Goal: Task Accomplishment & Management: Manage account settings

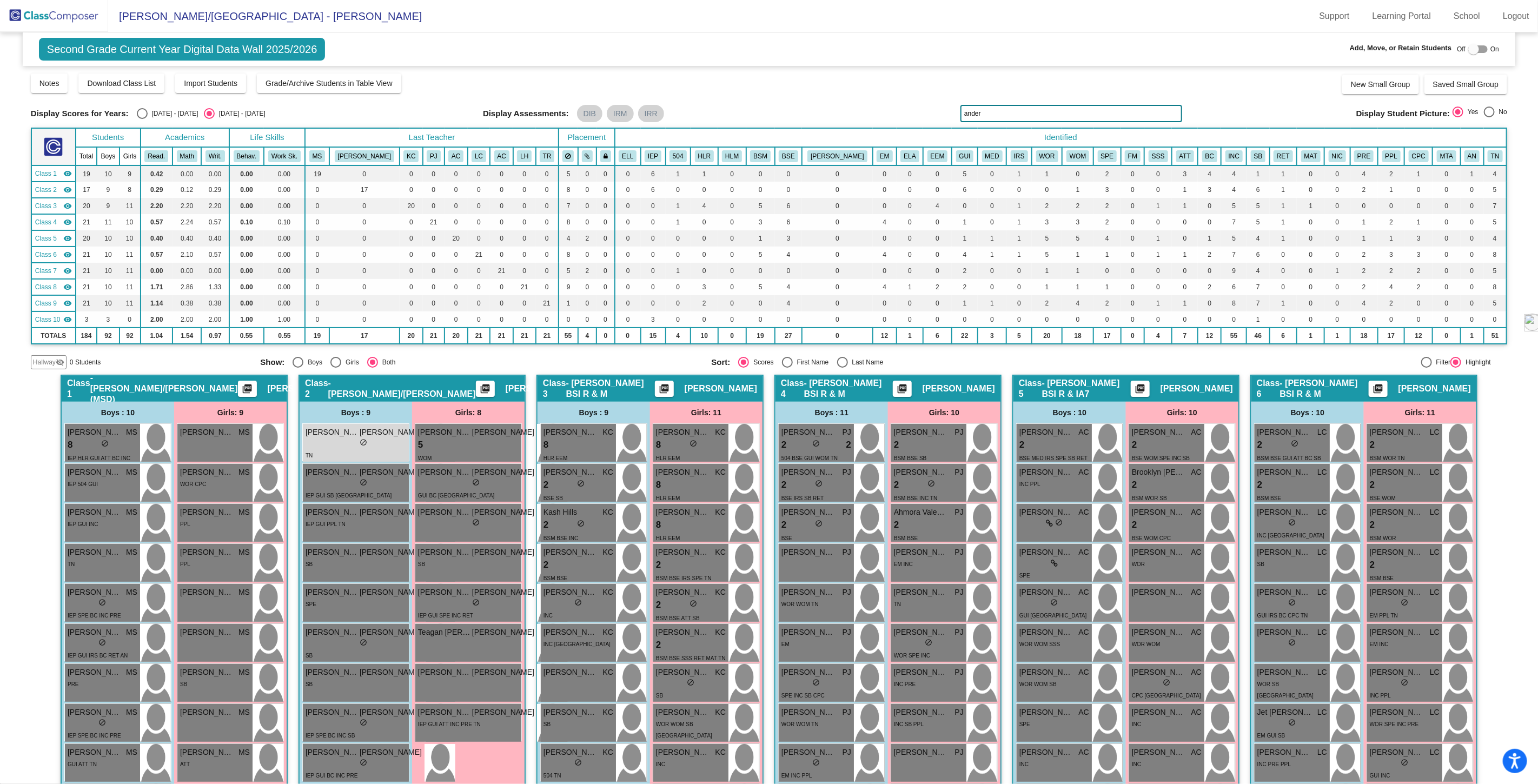
scroll to position [599, 0]
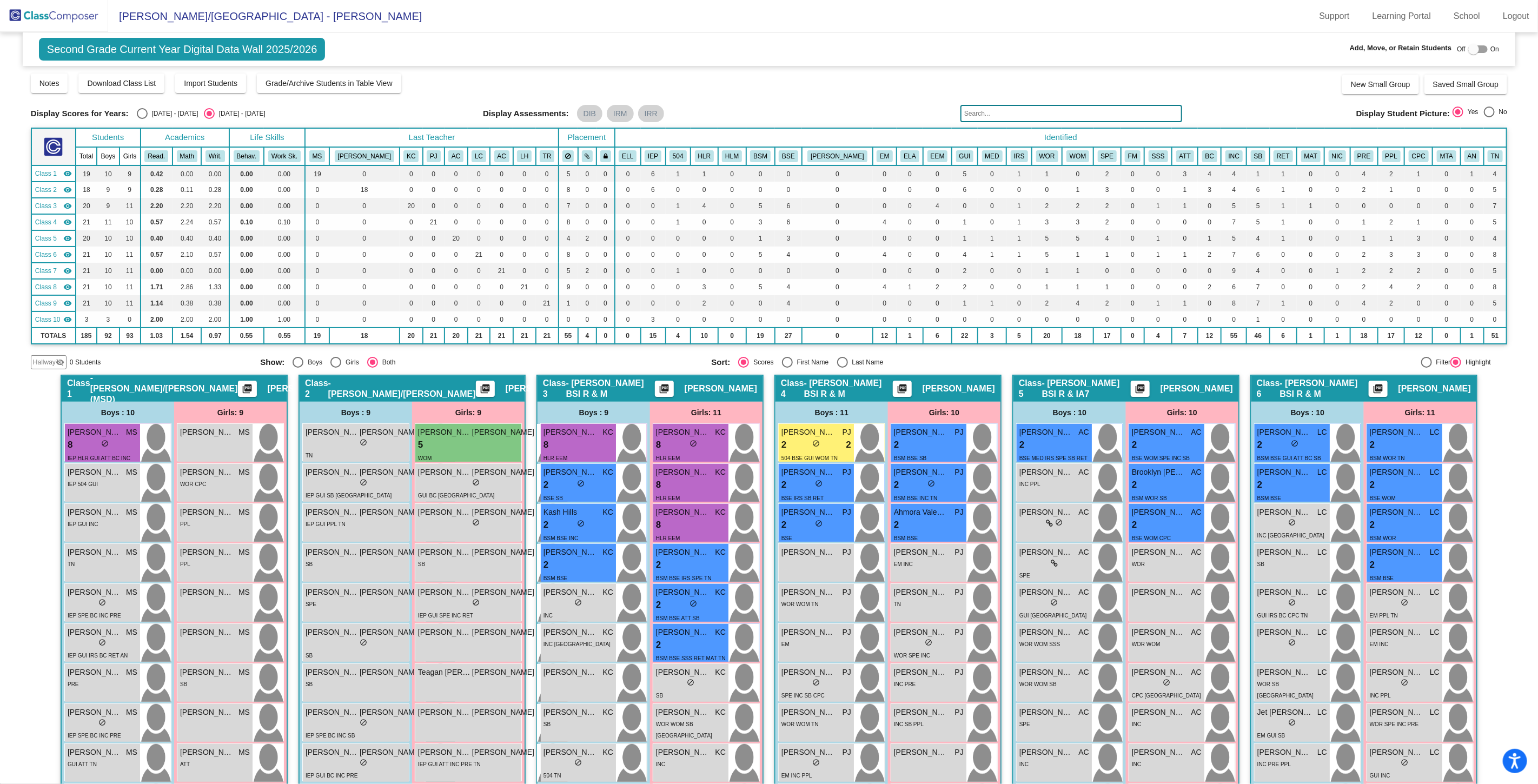
click at [991, 114] on input "text" at bounding box center [1071, 113] width 222 height 17
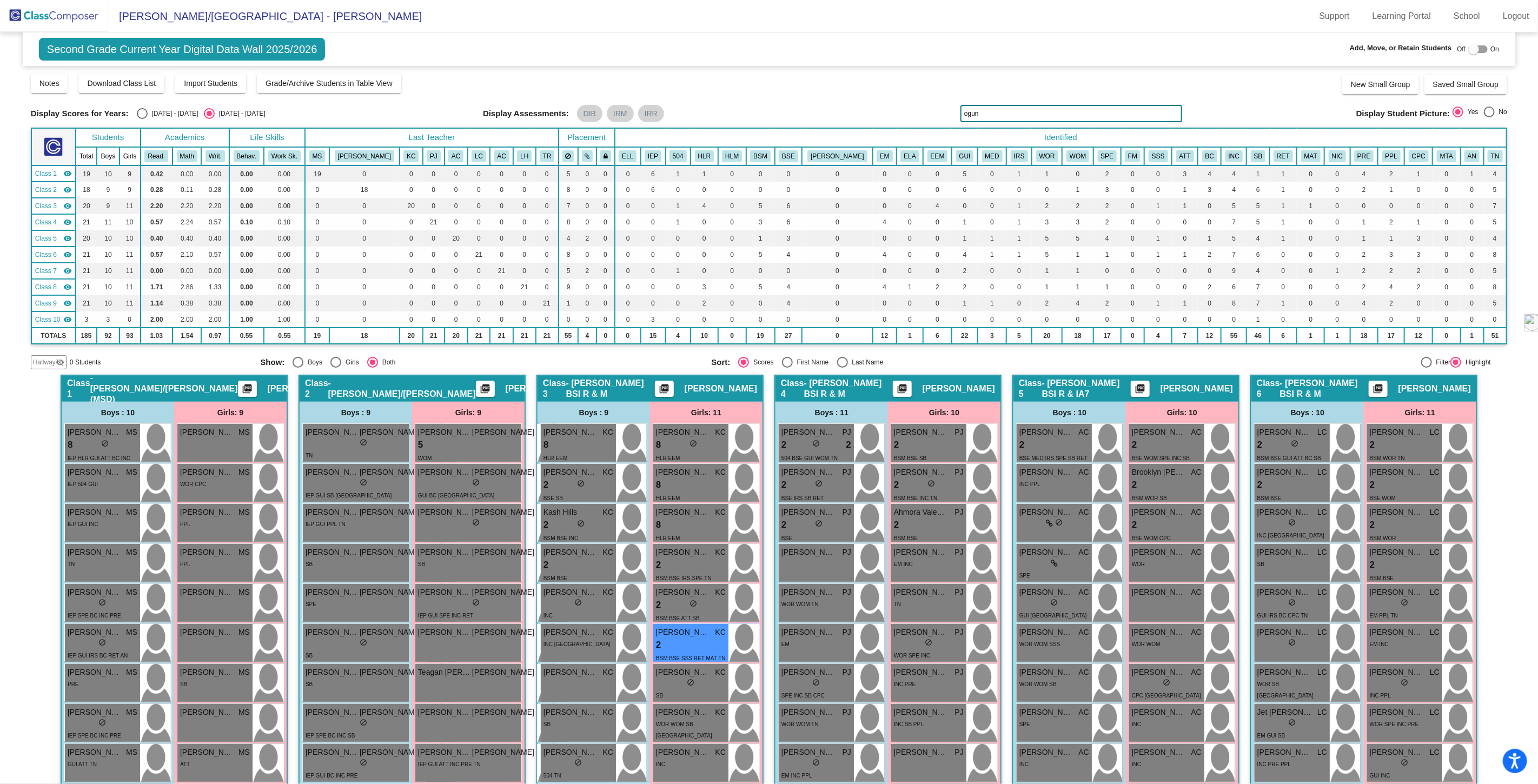
type input "ogun"
click at [40, 362] on span "Hallway" at bounding box center [44, 362] width 23 height 10
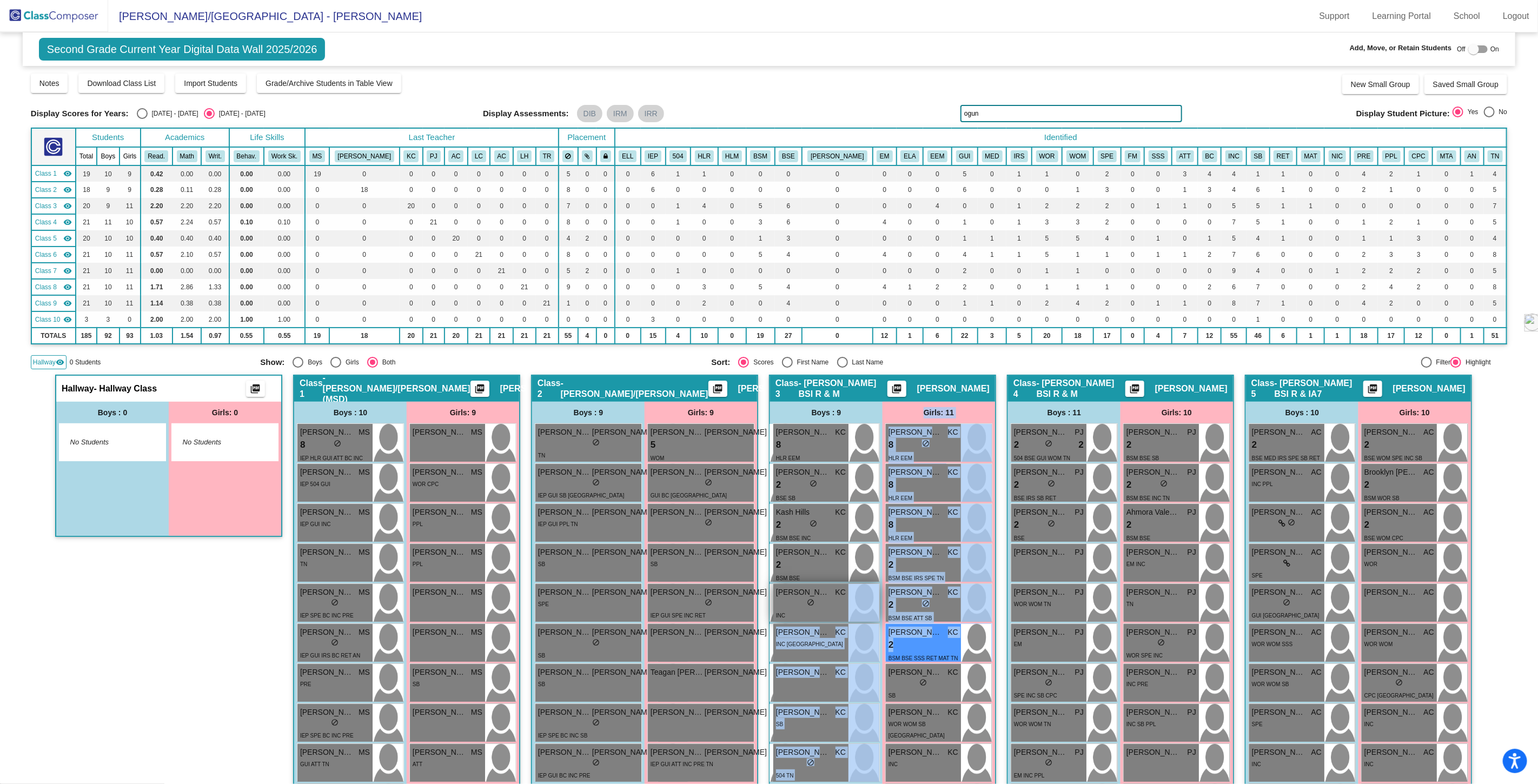
drag, startPoint x: 923, startPoint y: 646, endPoint x: 873, endPoint y: 616, distance: 58.3
click at [281, 536] on div "Boys : 9 [PERSON_NAME] KC 8 lock do_not_disturb_alt HLR EEM [PERSON_NAME] KC 2 …" at bounding box center [169, 469] width 225 height 134
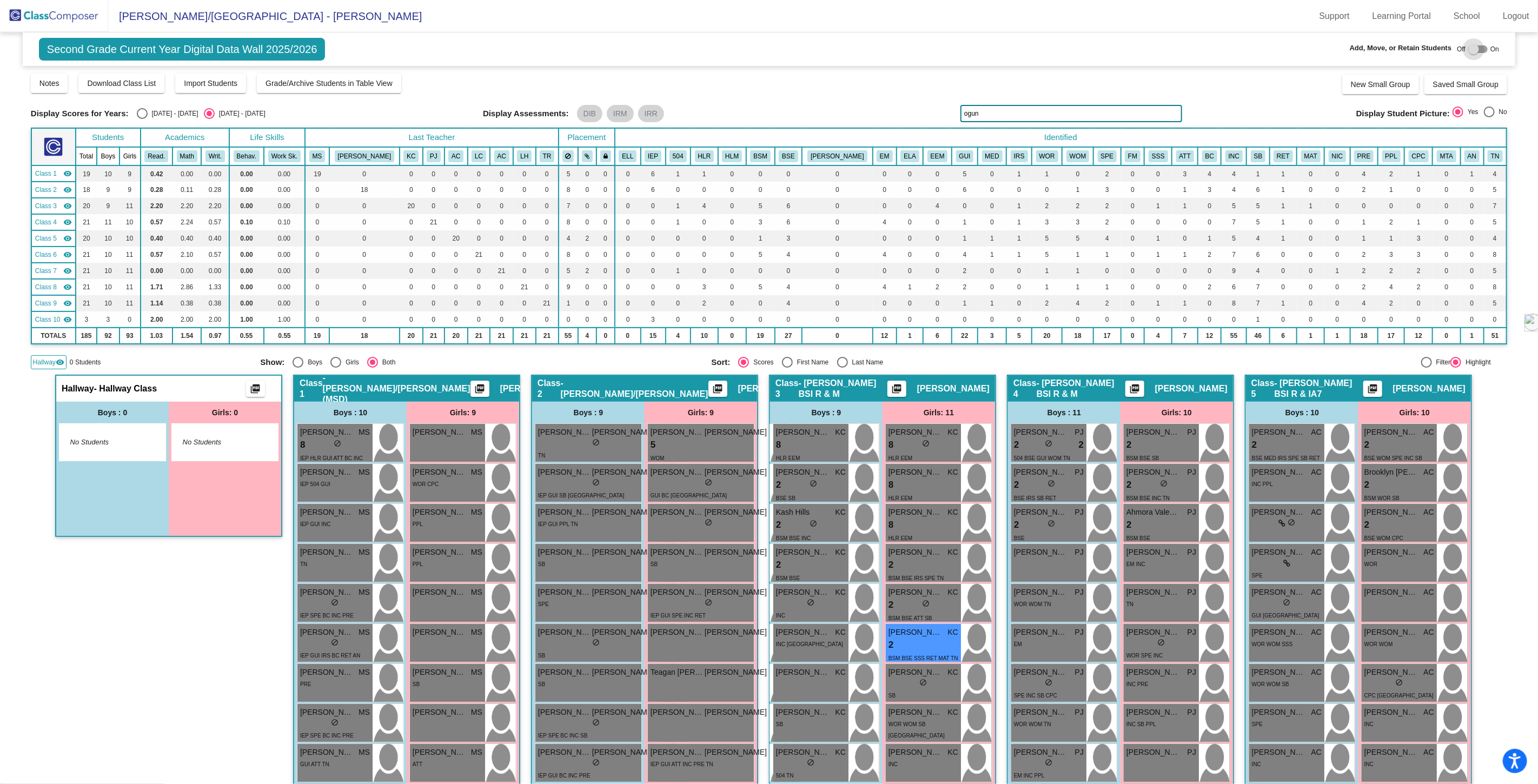
click at [1468, 49] on div at bounding box center [1473, 49] width 11 height 11
checkbox input "true"
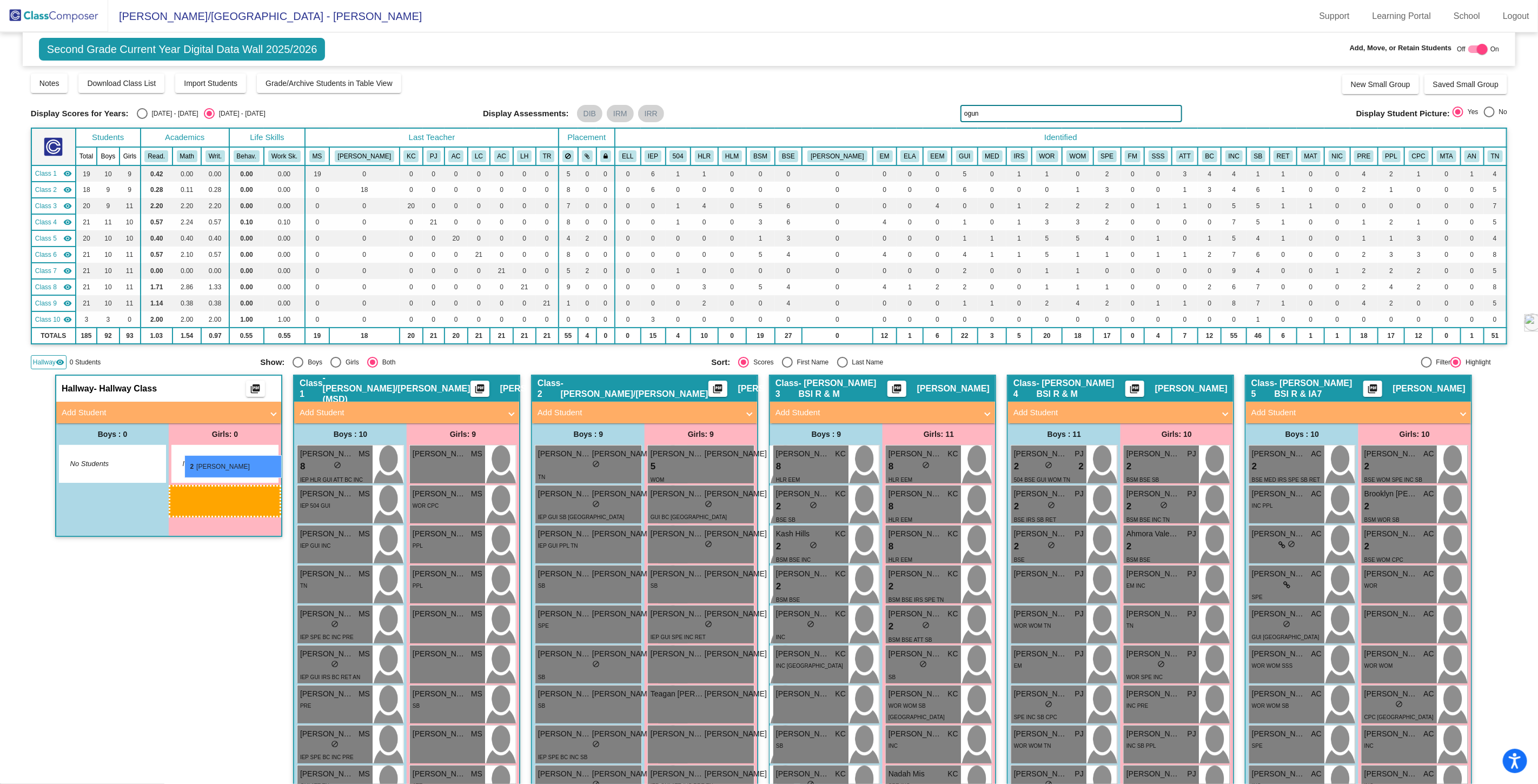
drag, startPoint x: 927, startPoint y: 666, endPoint x: 184, endPoint y: 456, distance: 772.1
click at [60, 19] on img at bounding box center [54, 16] width 108 height 32
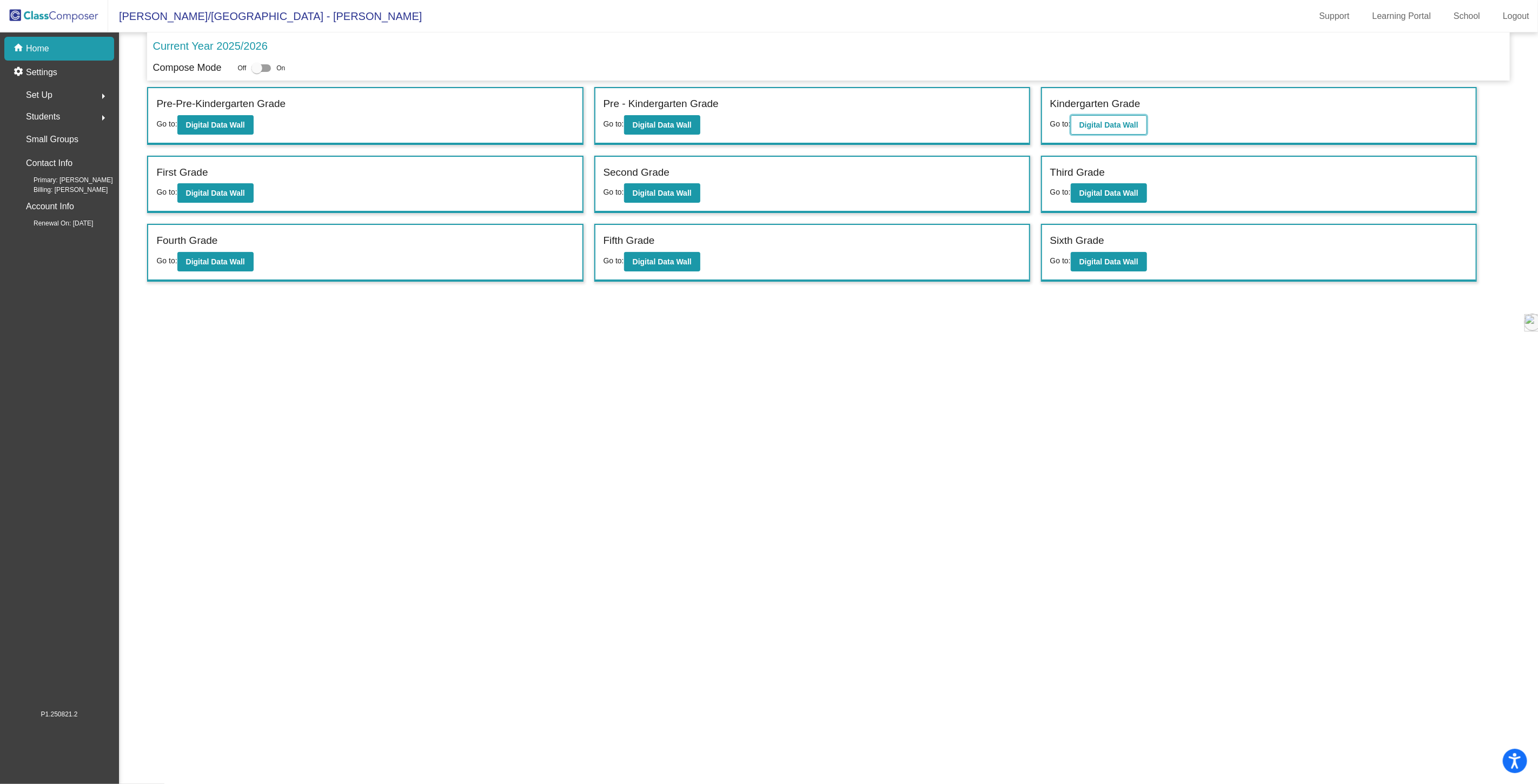
click at [1105, 128] on b "Digital Data Wall" at bounding box center [1108, 125] width 59 height 9
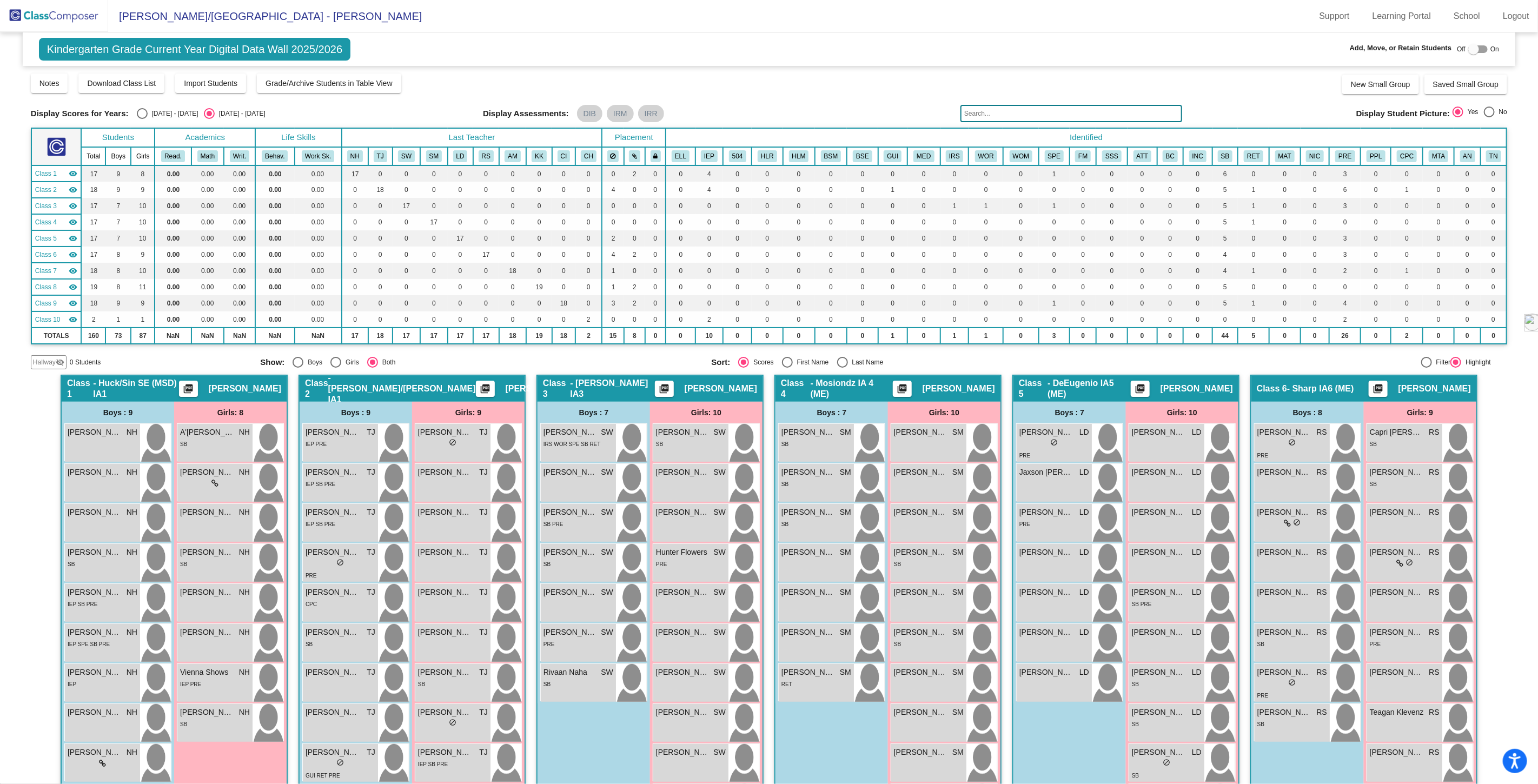
click at [1003, 114] on input "text" at bounding box center [1071, 113] width 222 height 17
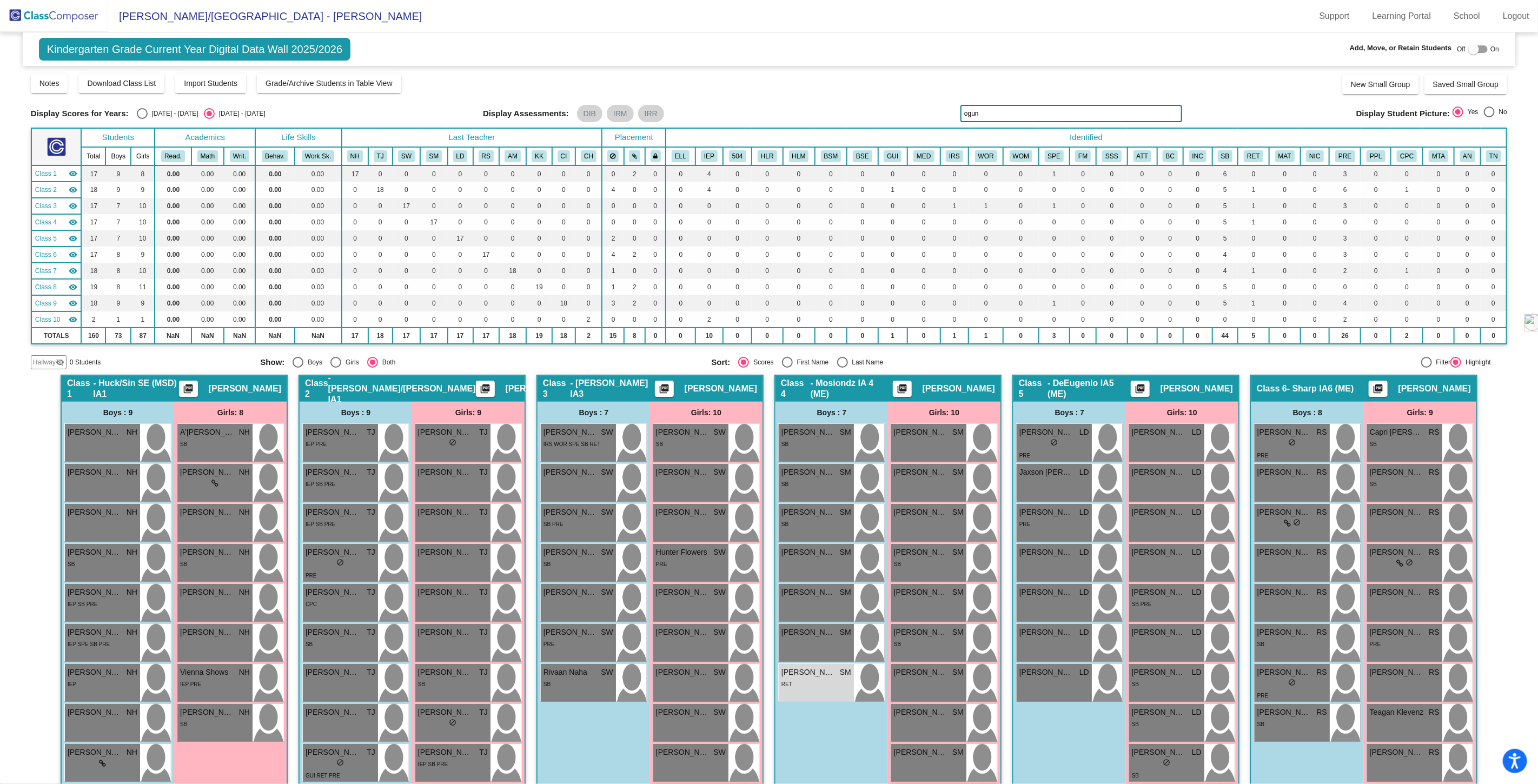
type input "ogun"
click at [41, 360] on span "Hallway" at bounding box center [44, 362] width 23 height 10
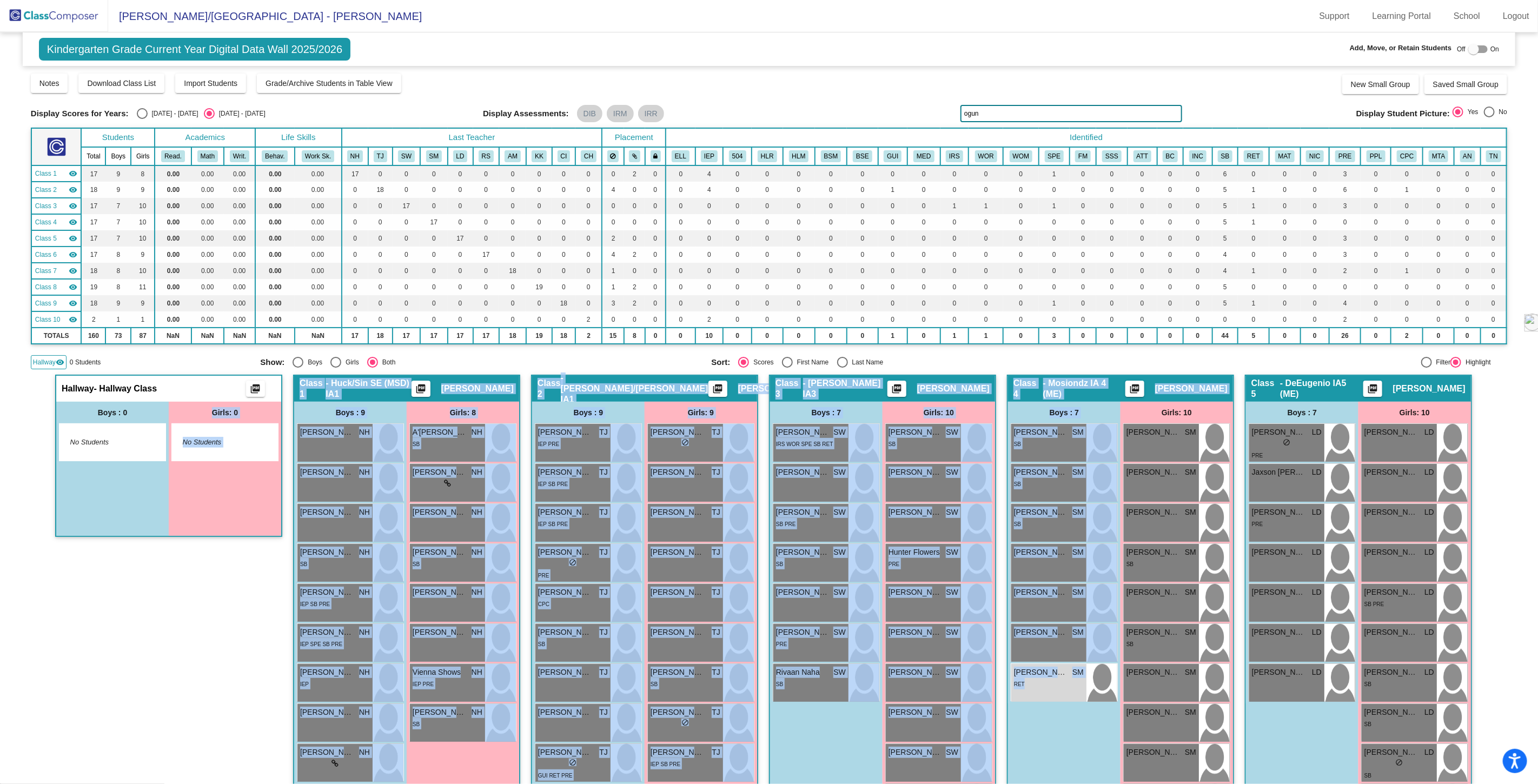
drag, startPoint x: 1053, startPoint y: 685, endPoint x: 752, endPoint y: 305, distance: 484.8
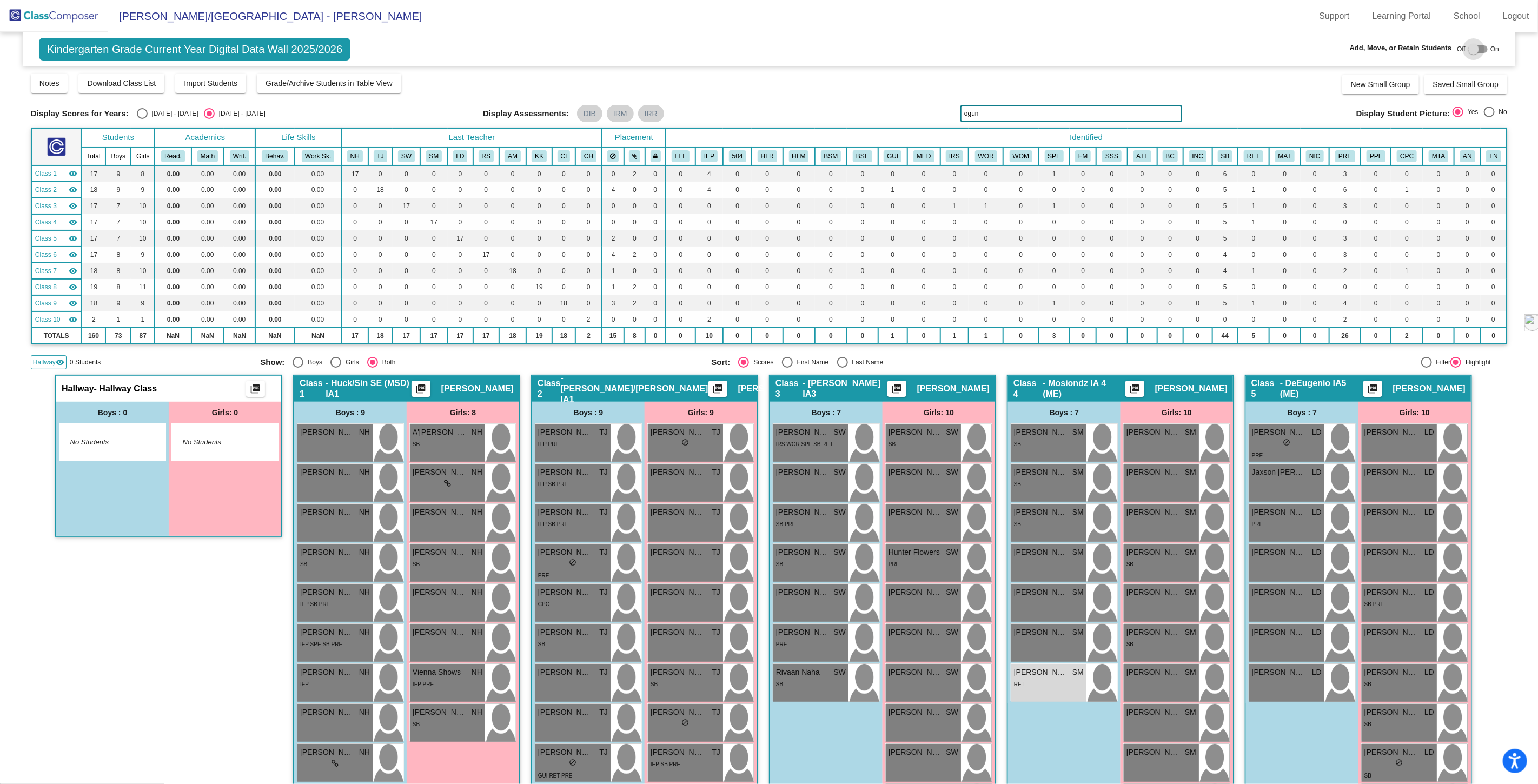
click at [1471, 51] on div at bounding box center [1473, 49] width 11 height 11
checkbox input "true"
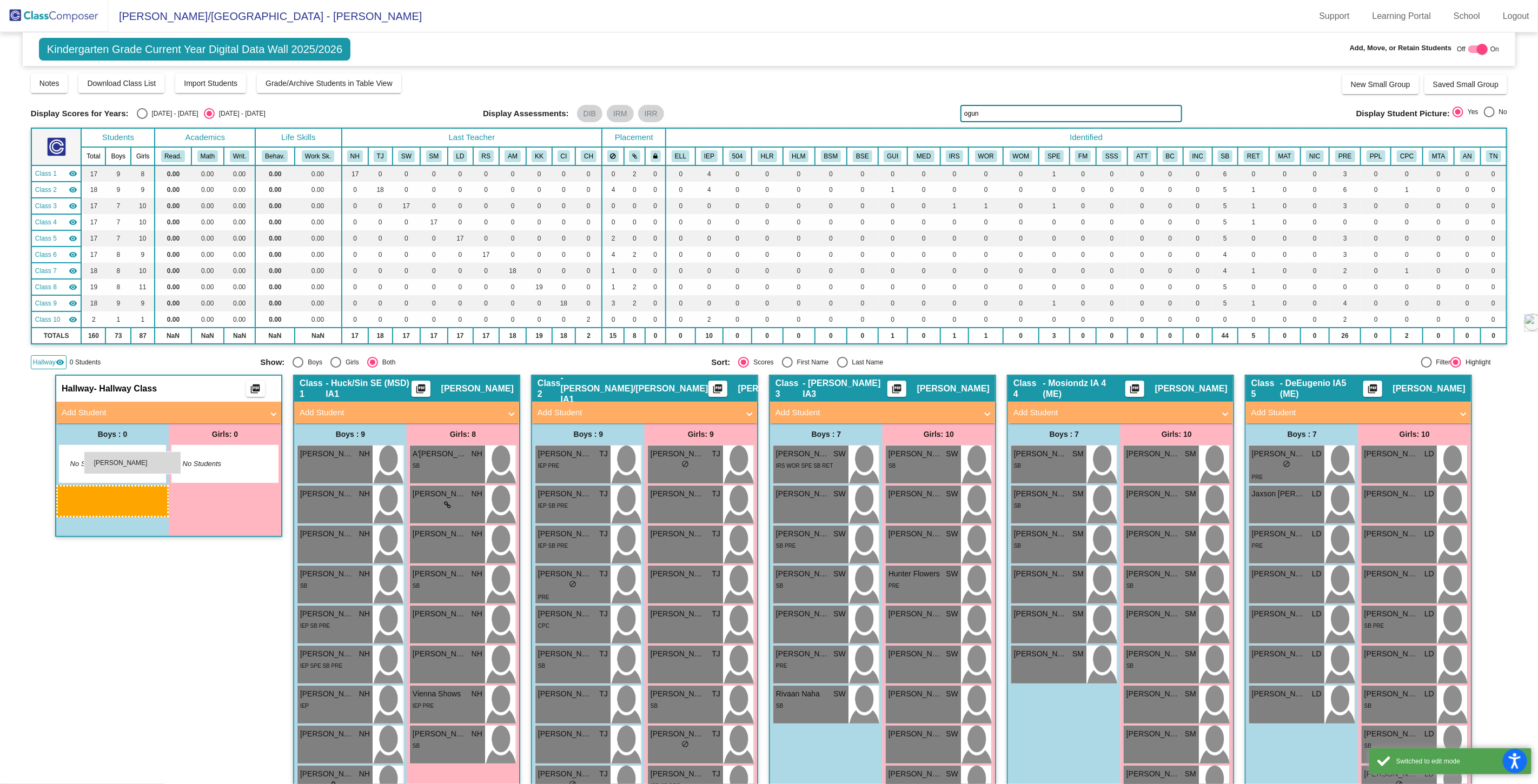
drag, startPoint x: 1044, startPoint y: 704, endPoint x: 84, endPoint y: 451, distance: 992.8
click at [45, 15] on img at bounding box center [54, 16] width 108 height 32
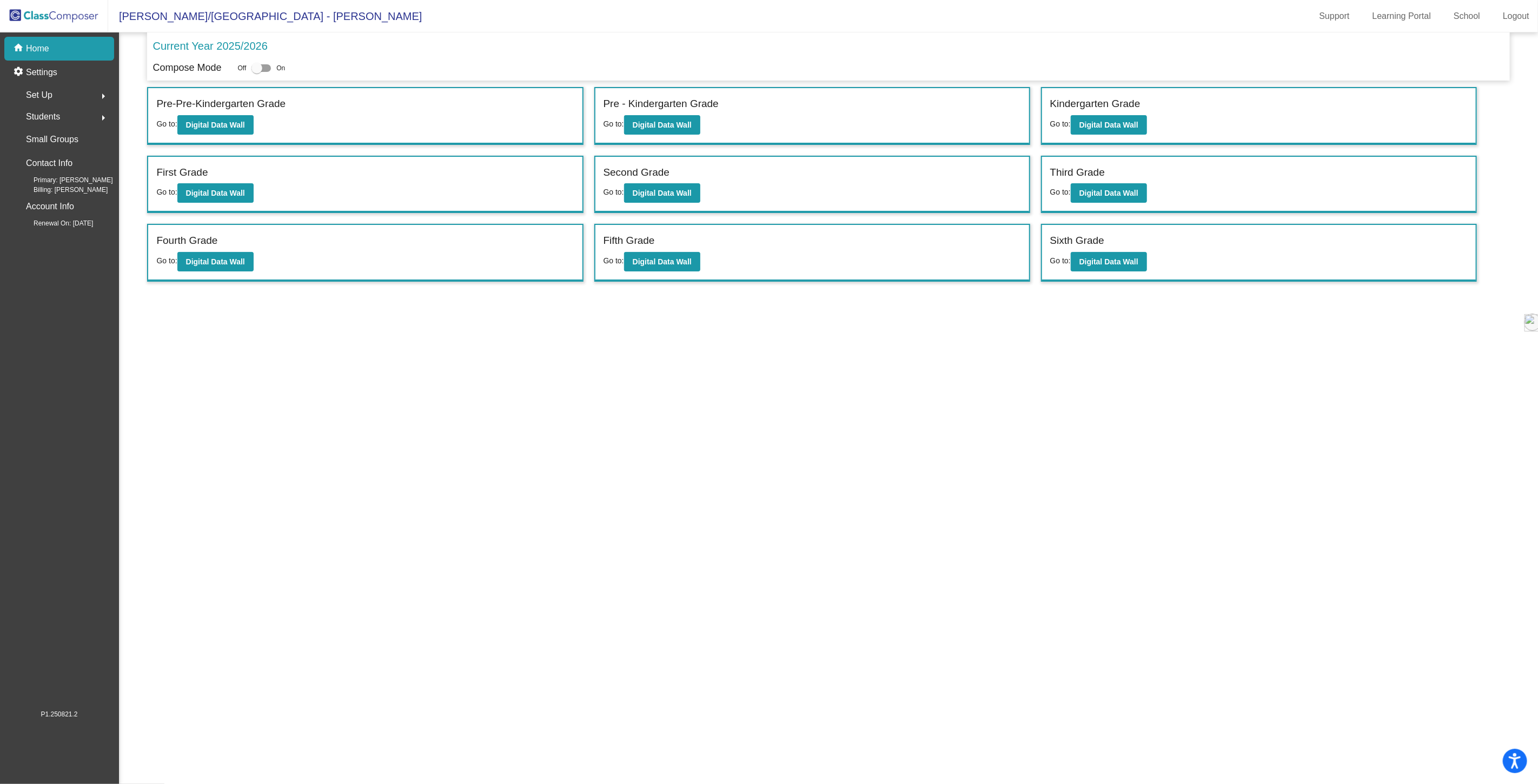
click at [51, 118] on span "Students" at bounding box center [43, 117] width 34 height 15
click at [56, 165] on div "Hallway" at bounding box center [38, 163] width 54 height 24
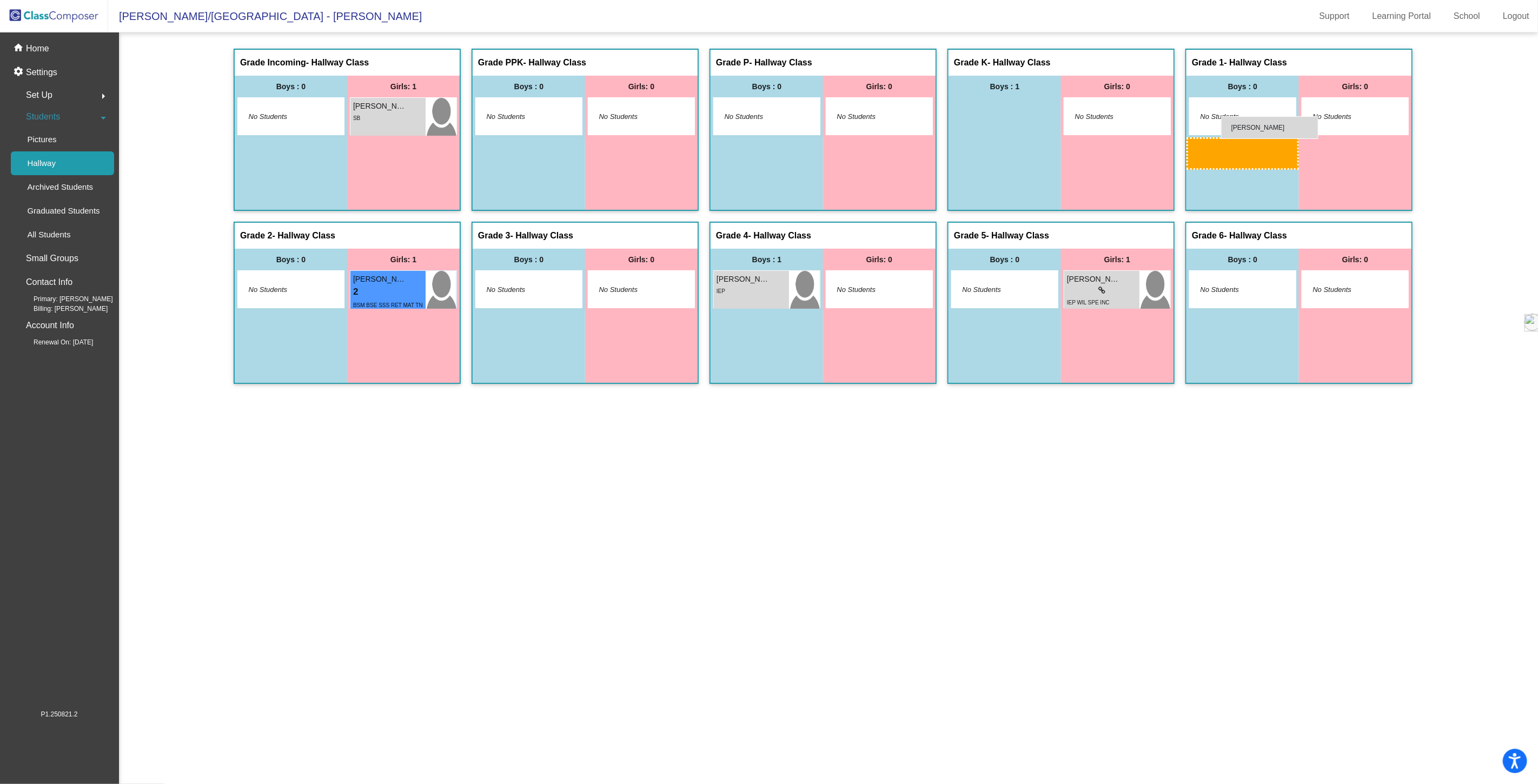
drag, startPoint x: 989, startPoint y: 124, endPoint x: 1221, endPoint y: 116, distance: 232.1
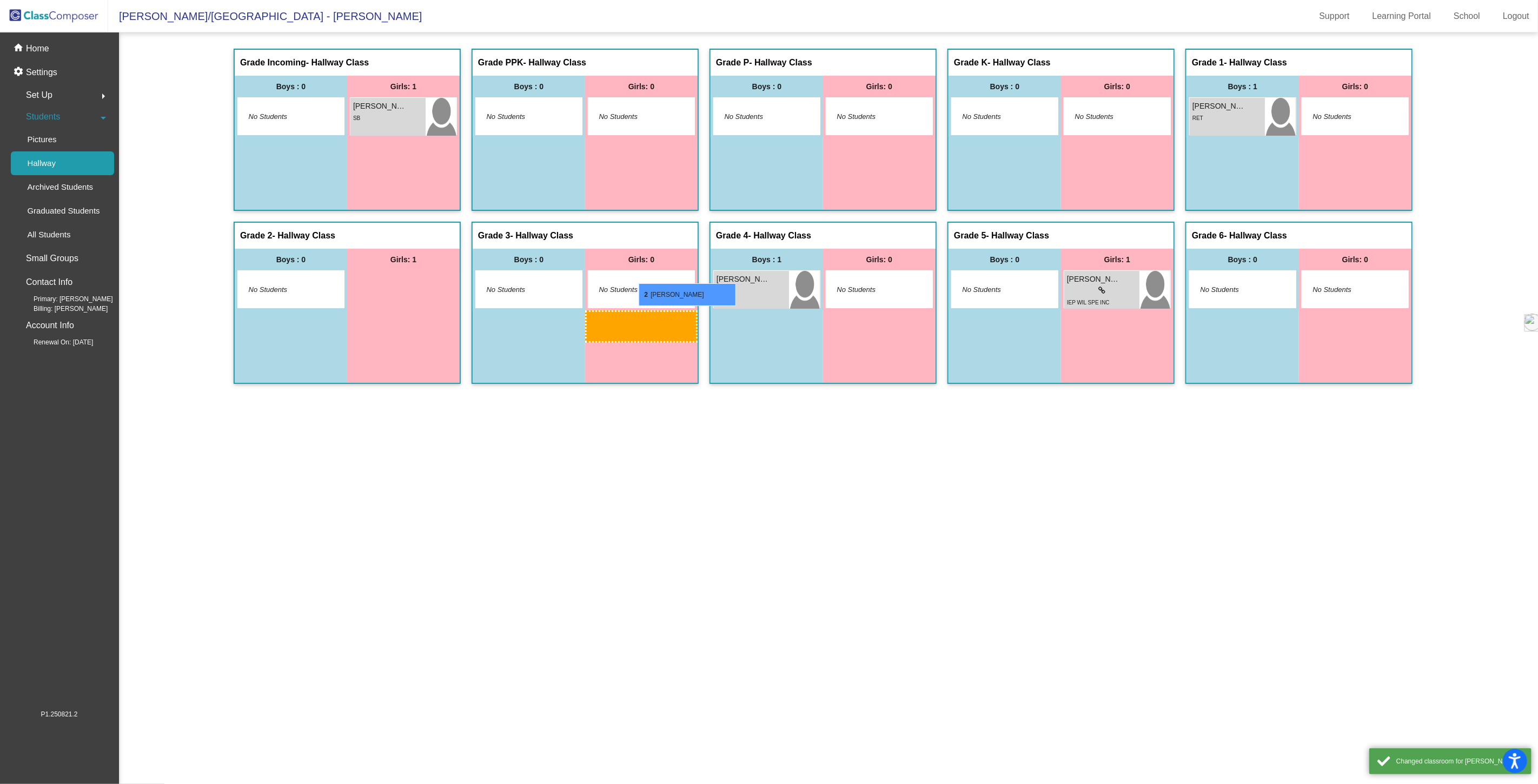
drag, startPoint x: 380, startPoint y: 287, endPoint x: 639, endPoint y: 283, distance: 259.0
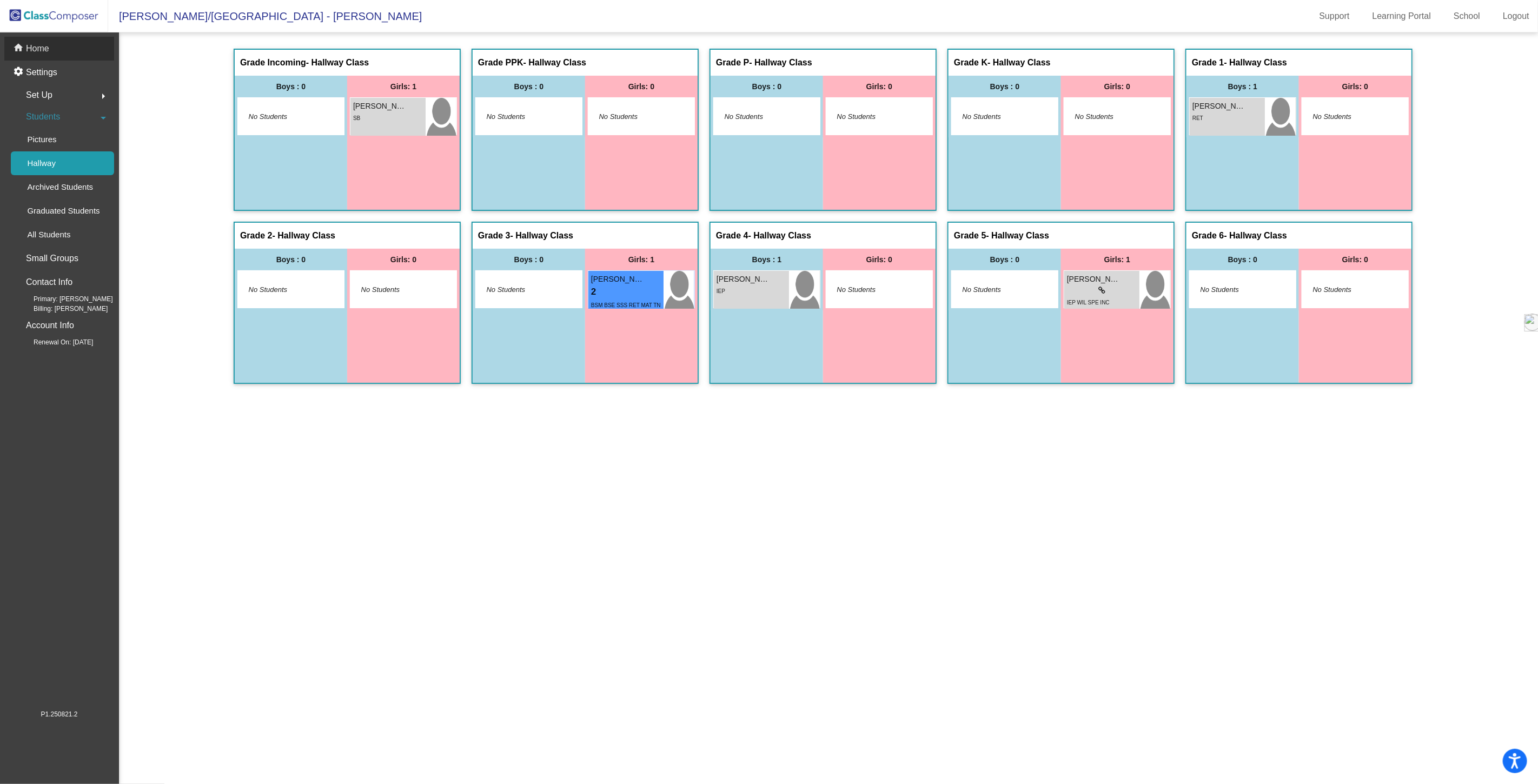
click at [39, 51] on p "Home" at bounding box center [37, 48] width 23 height 13
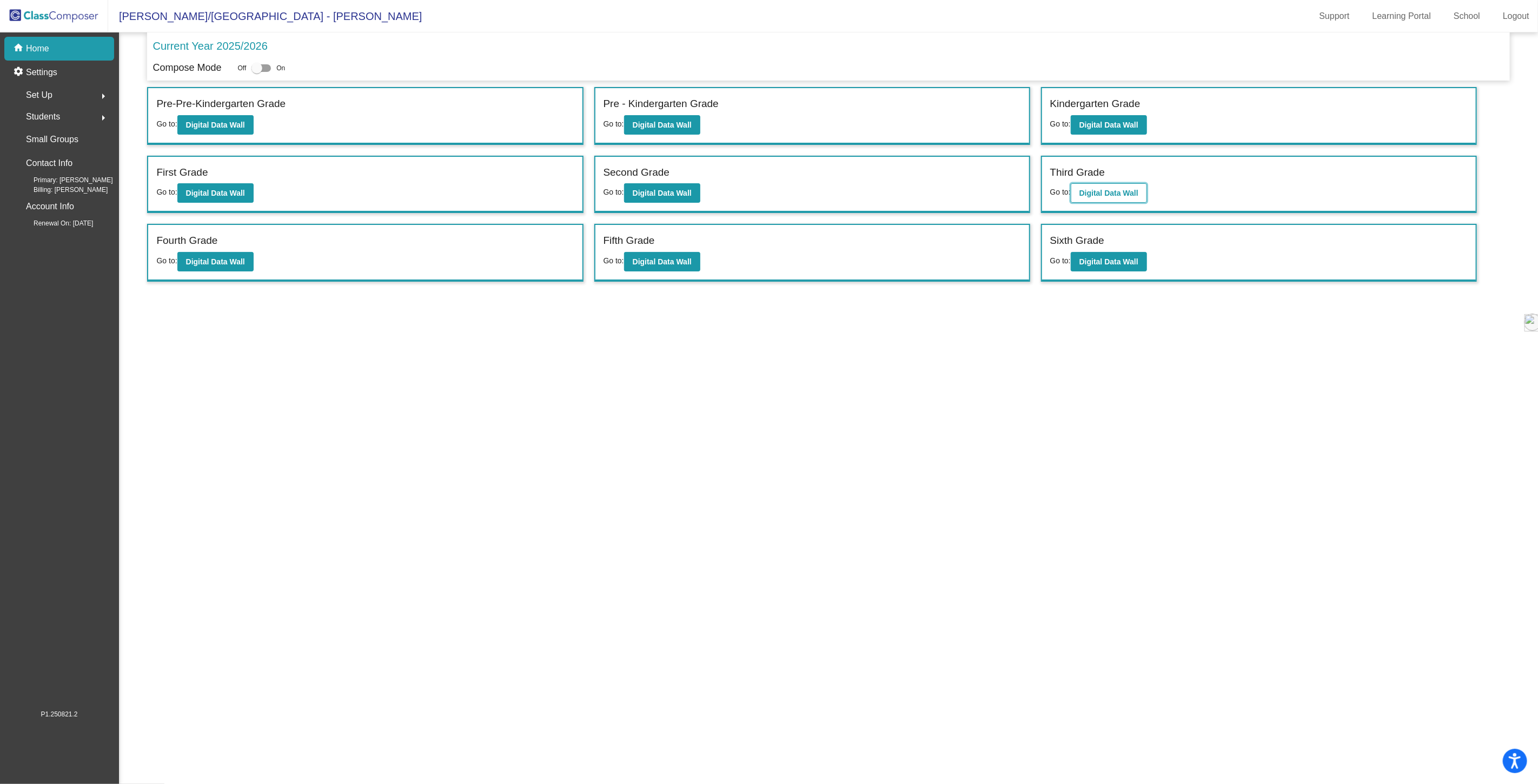
click at [1095, 190] on b "Digital Data Wall" at bounding box center [1108, 193] width 59 height 9
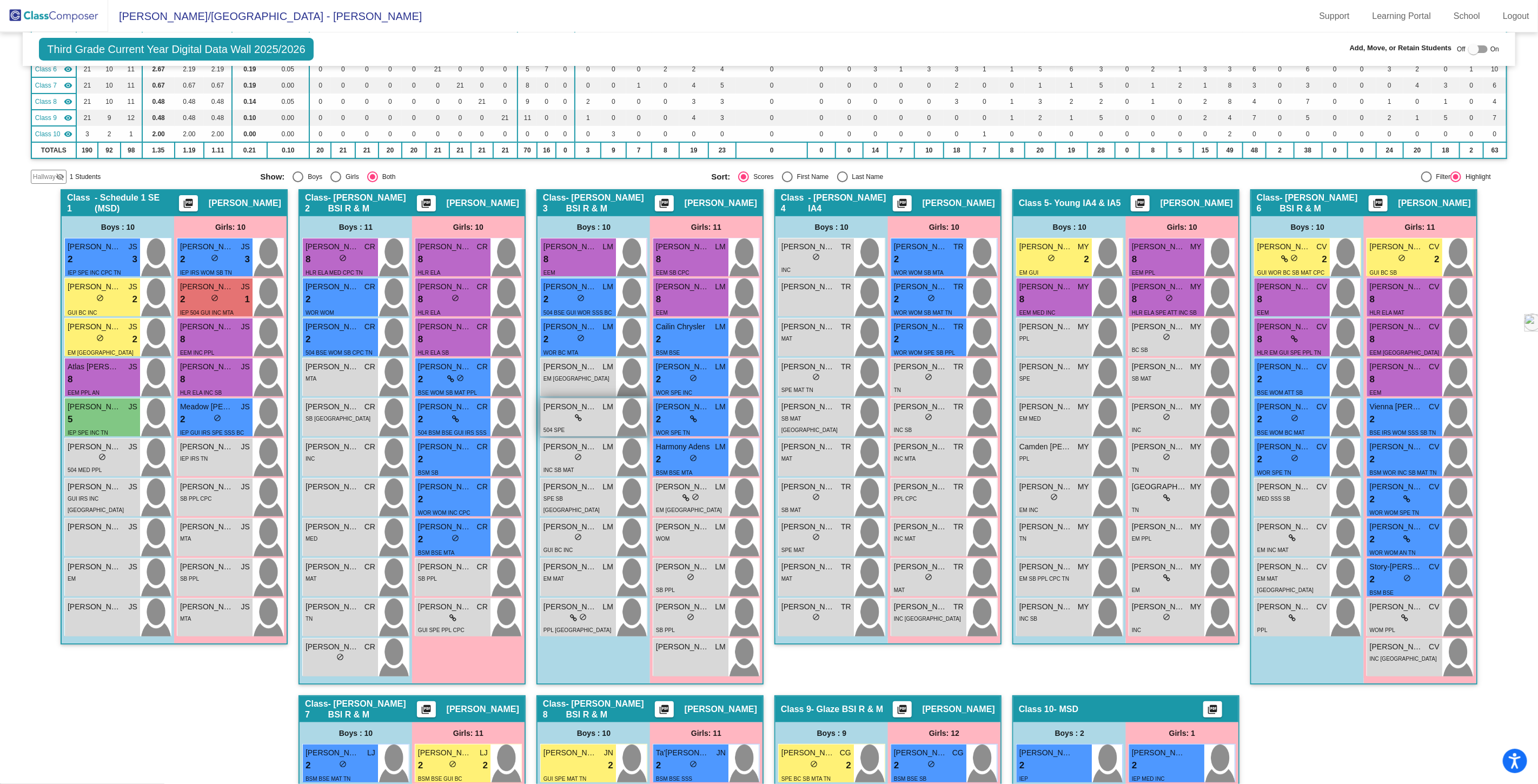
scroll to position [180, 0]
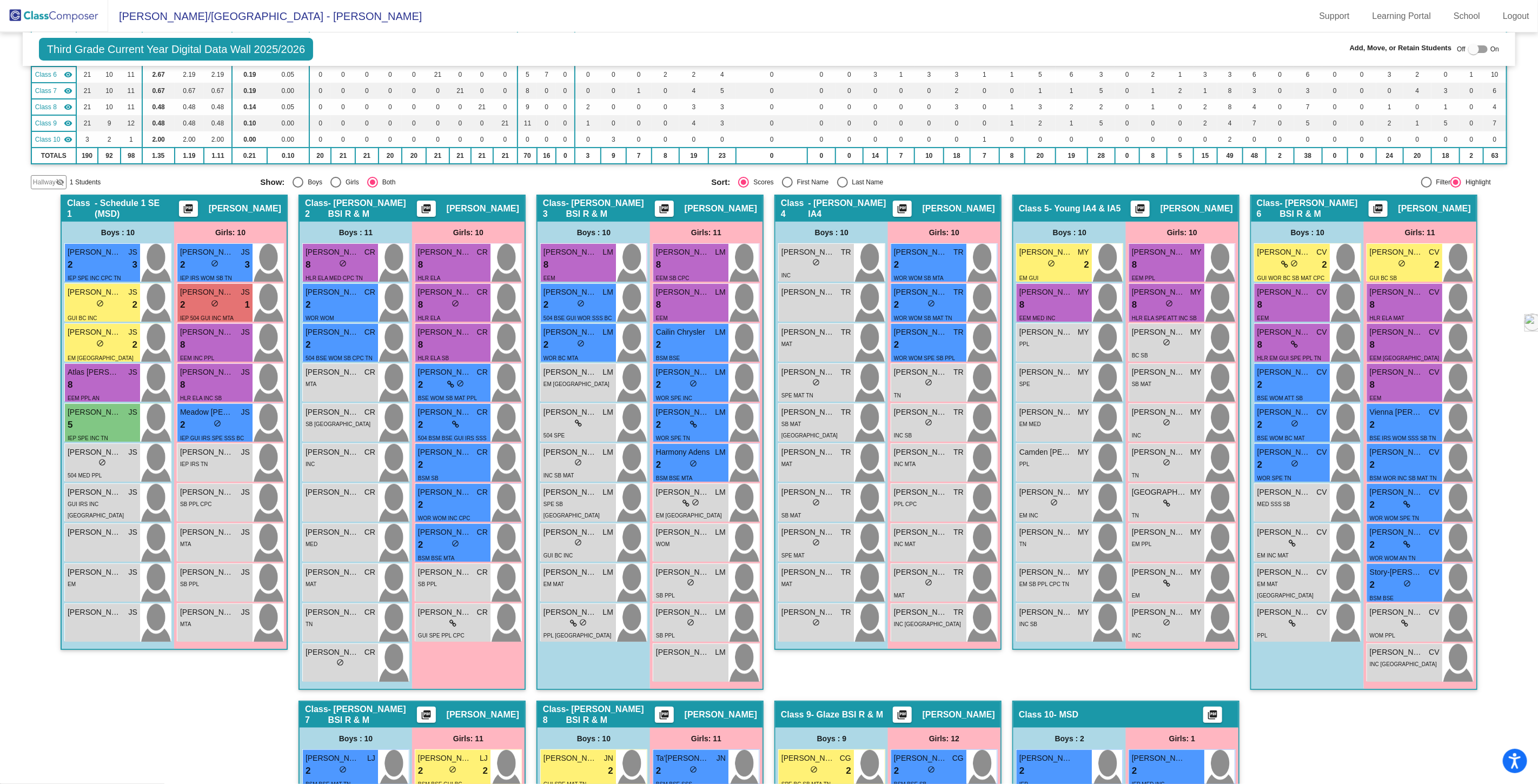
click at [42, 178] on span "Hallway" at bounding box center [44, 182] width 23 height 10
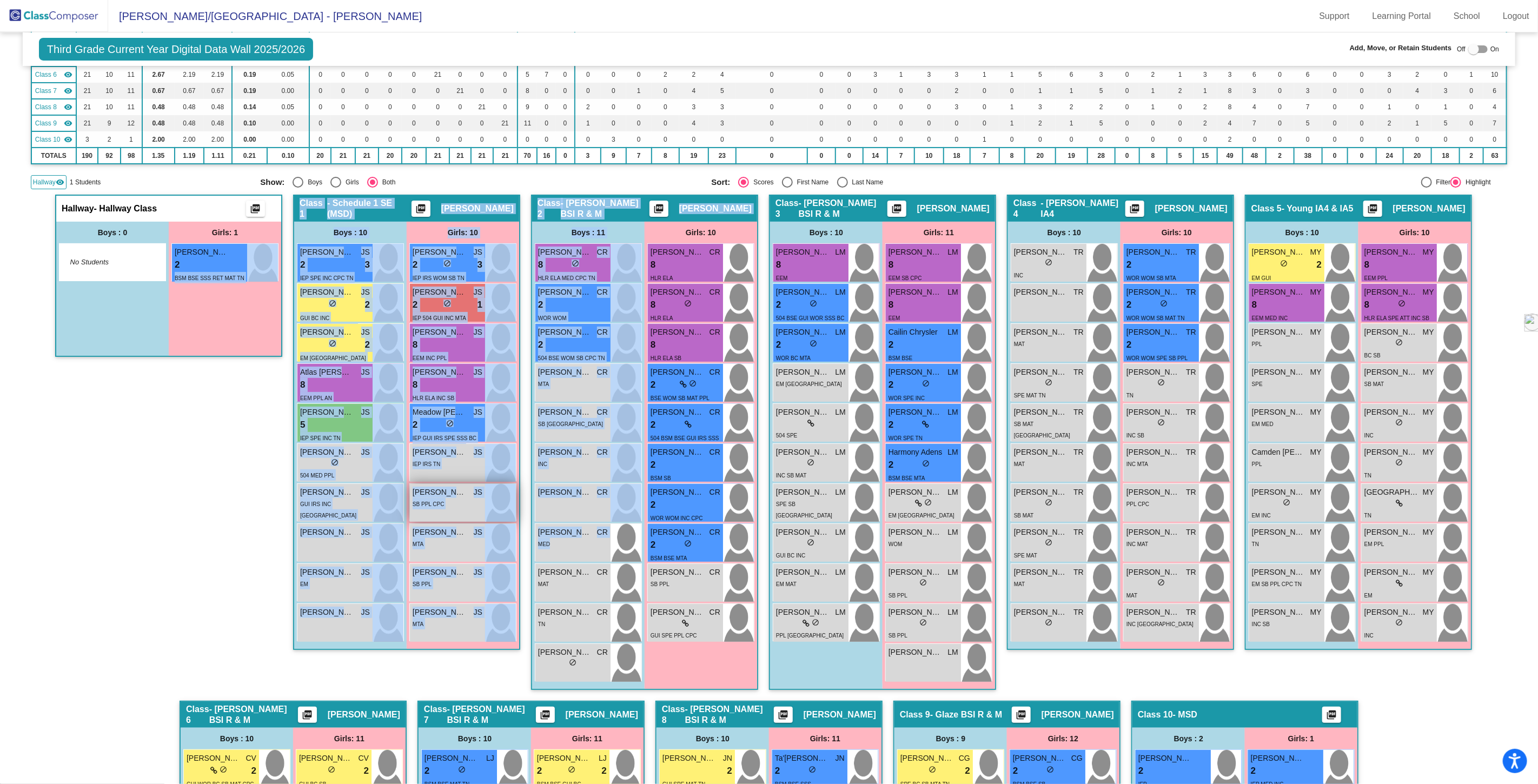
drag, startPoint x: 205, startPoint y: 267, endPoint x: 507, endPoint y: 519, distance: 393.3
click at [529, 538] on div "Hallway - Hallway Class picture_as_pdf Add Student First Name Last Name Student…" at bounding box center [769, 721] width 1476 height 1052
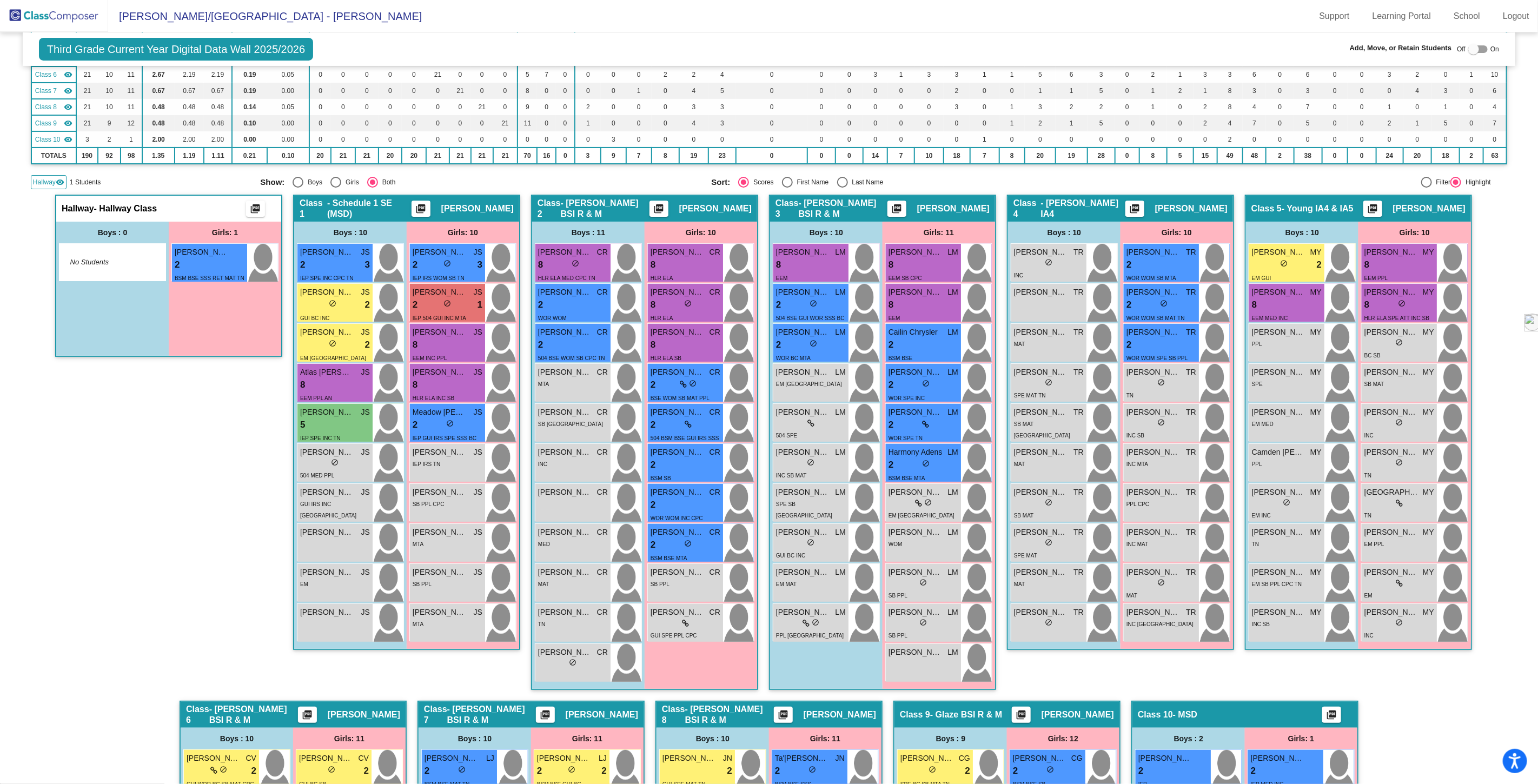
click at [1461, 49] on div "Off On" at bounding box center [1478, 48] width 42 height 13
click at [1468, 47] on div at bounding box center [1473, 49] width 11 height 11
checkbox input "true"
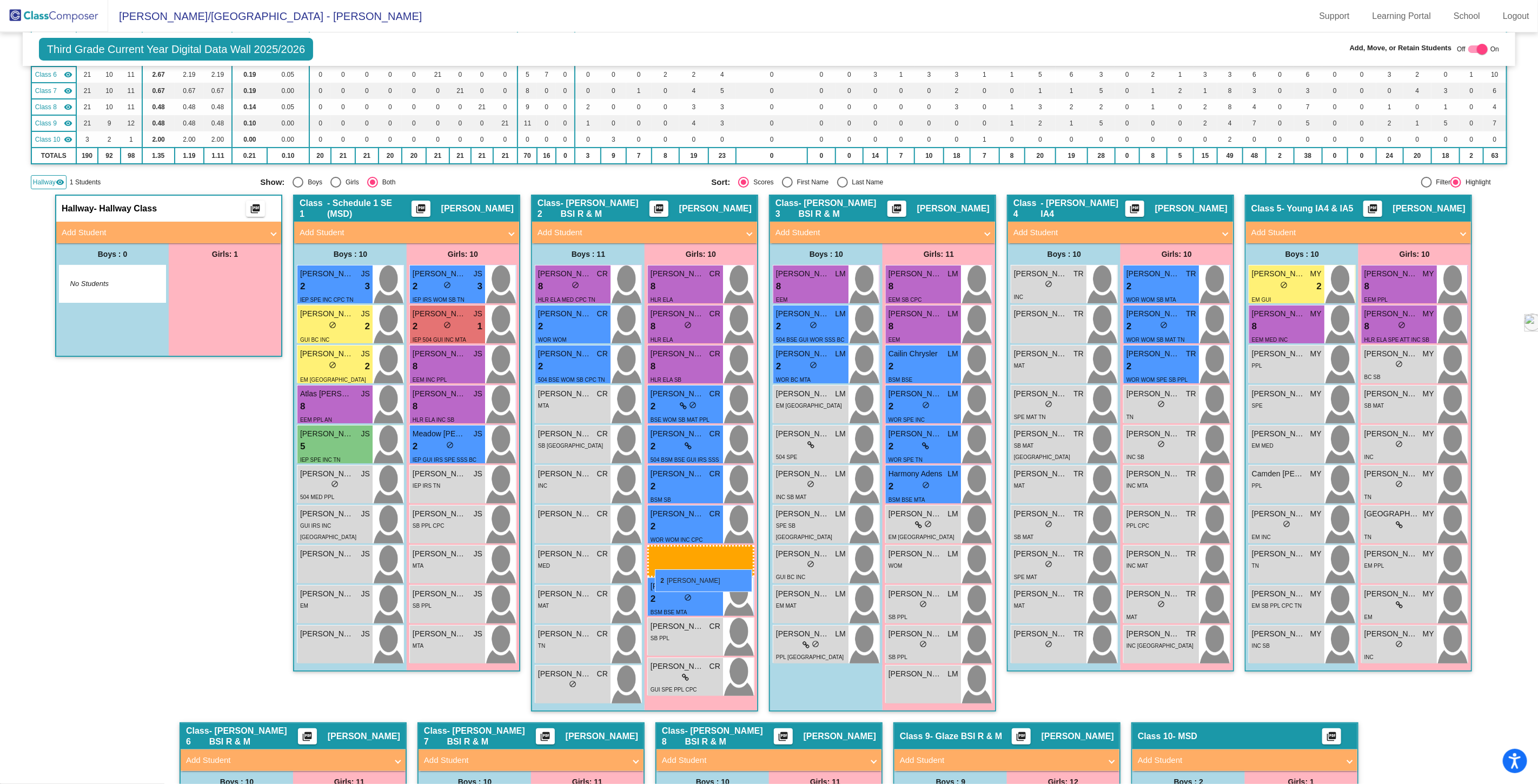
drag, startPoint x: 190, startPoint y: 280, endPoint x: 655, endPoint y: 569, distance: 547.5
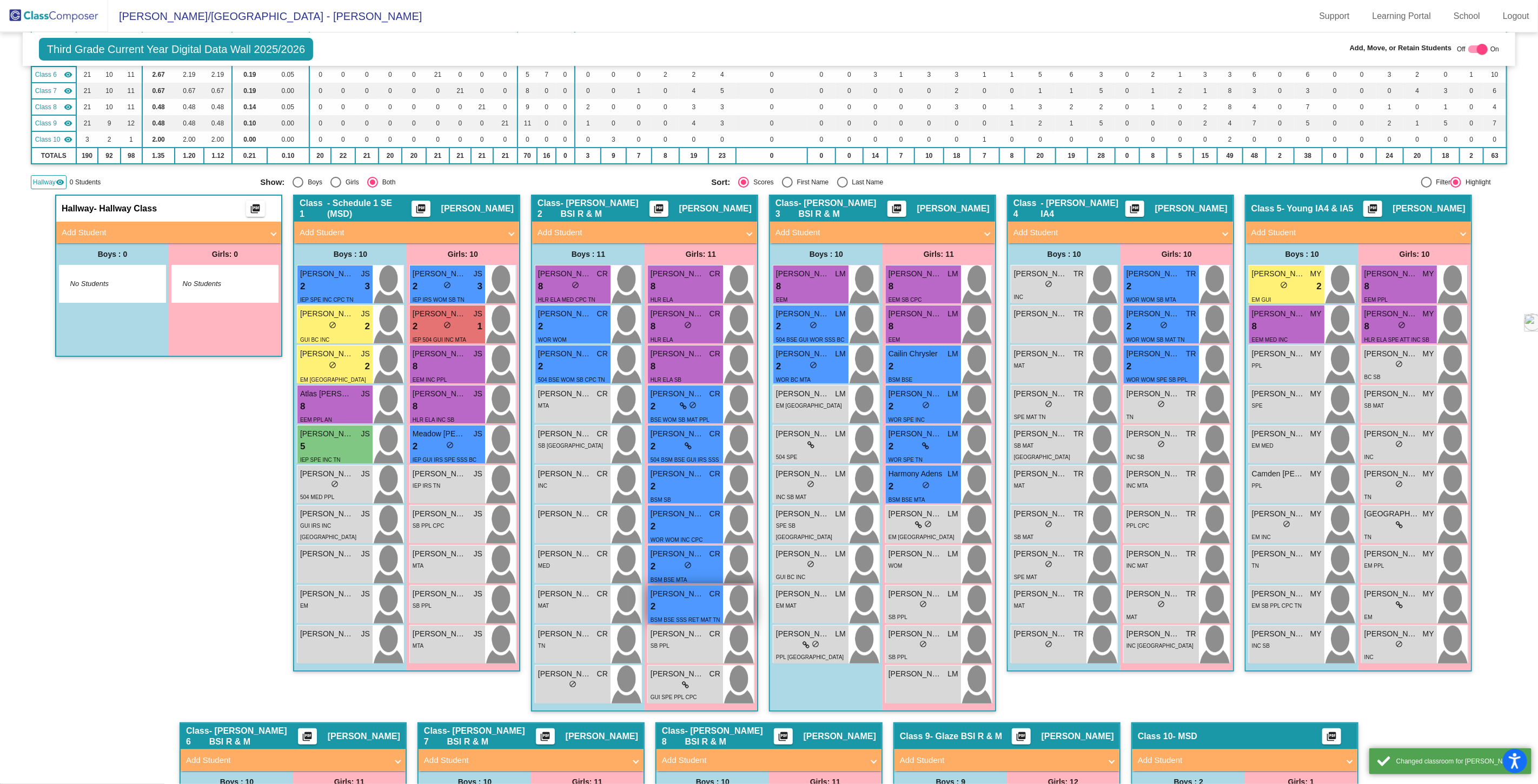
click at [684, 608] on div "2 lock do_not_disturb_alt" at bounding box center [685, 606] width 70 height 14
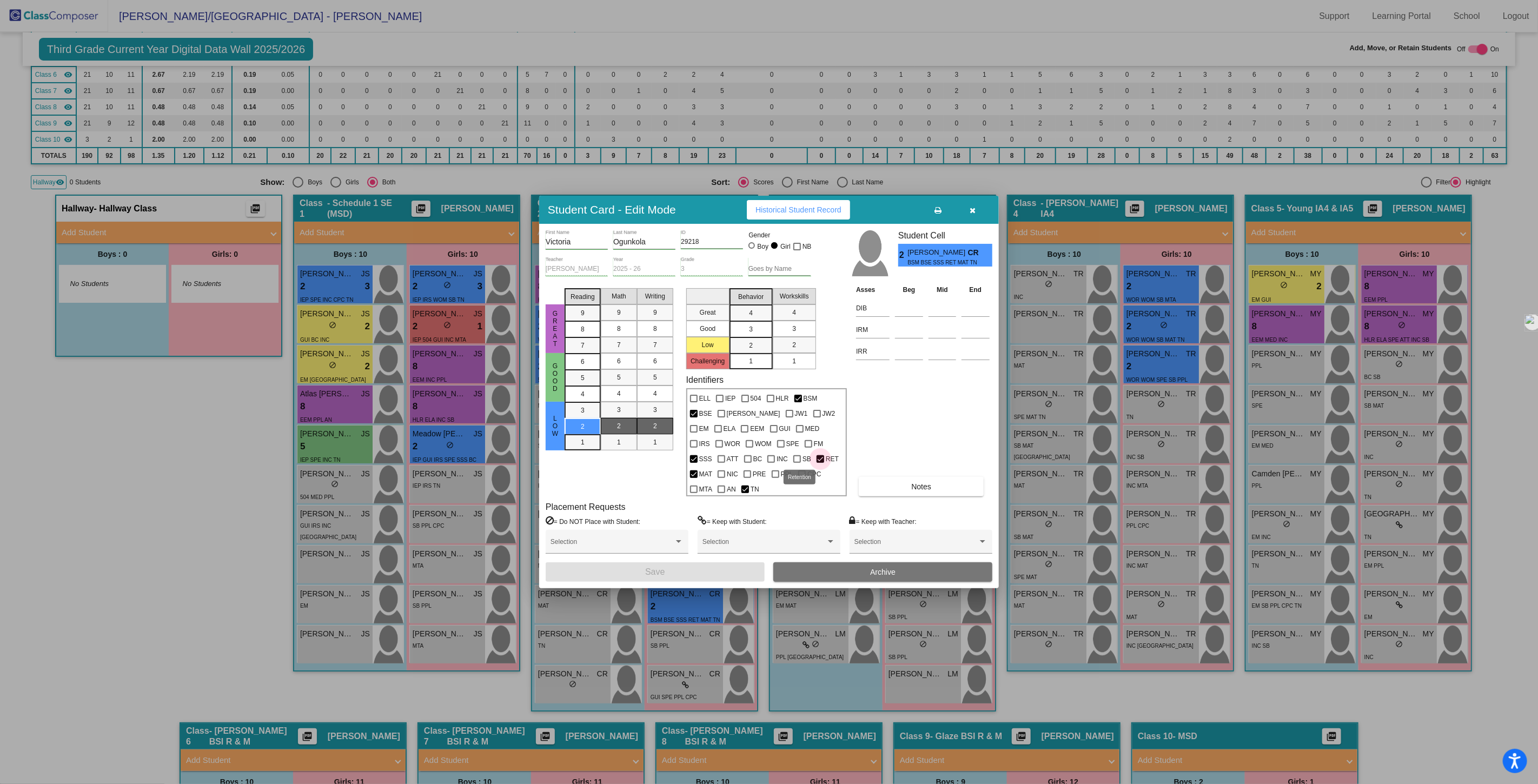
click at [816, 460] on div at bounding box center [820, 459] width 7 height 7
click at [820, 463] on input "RET" at bounding box center [820, 463] width 1 height 1
checkbox input "false"
click at [668, 576] on button "Save" at bounding box center [655, 572] width 219 height 19
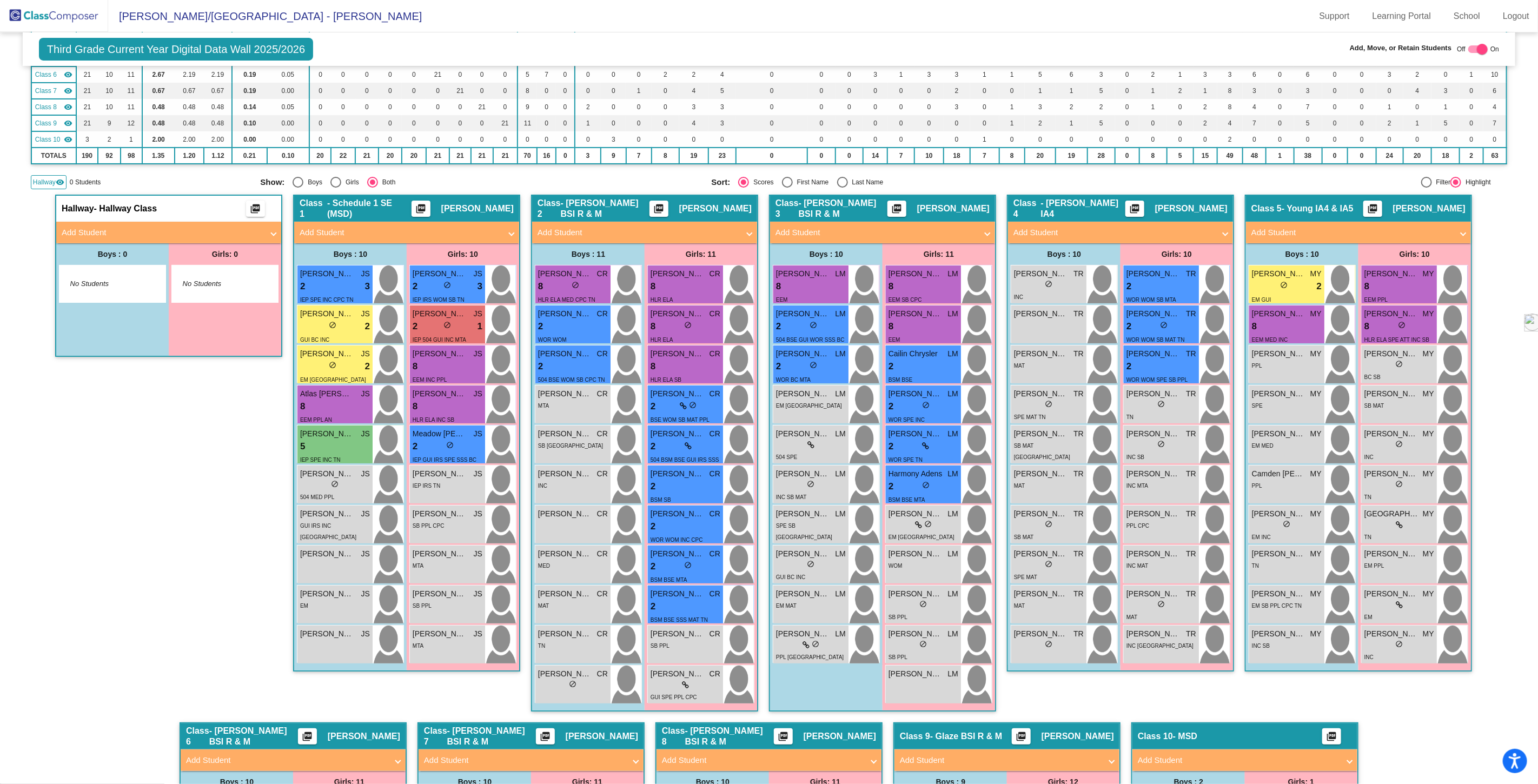
click at [65, 13] on img at bounding box center [54, 16] width 108 height 32
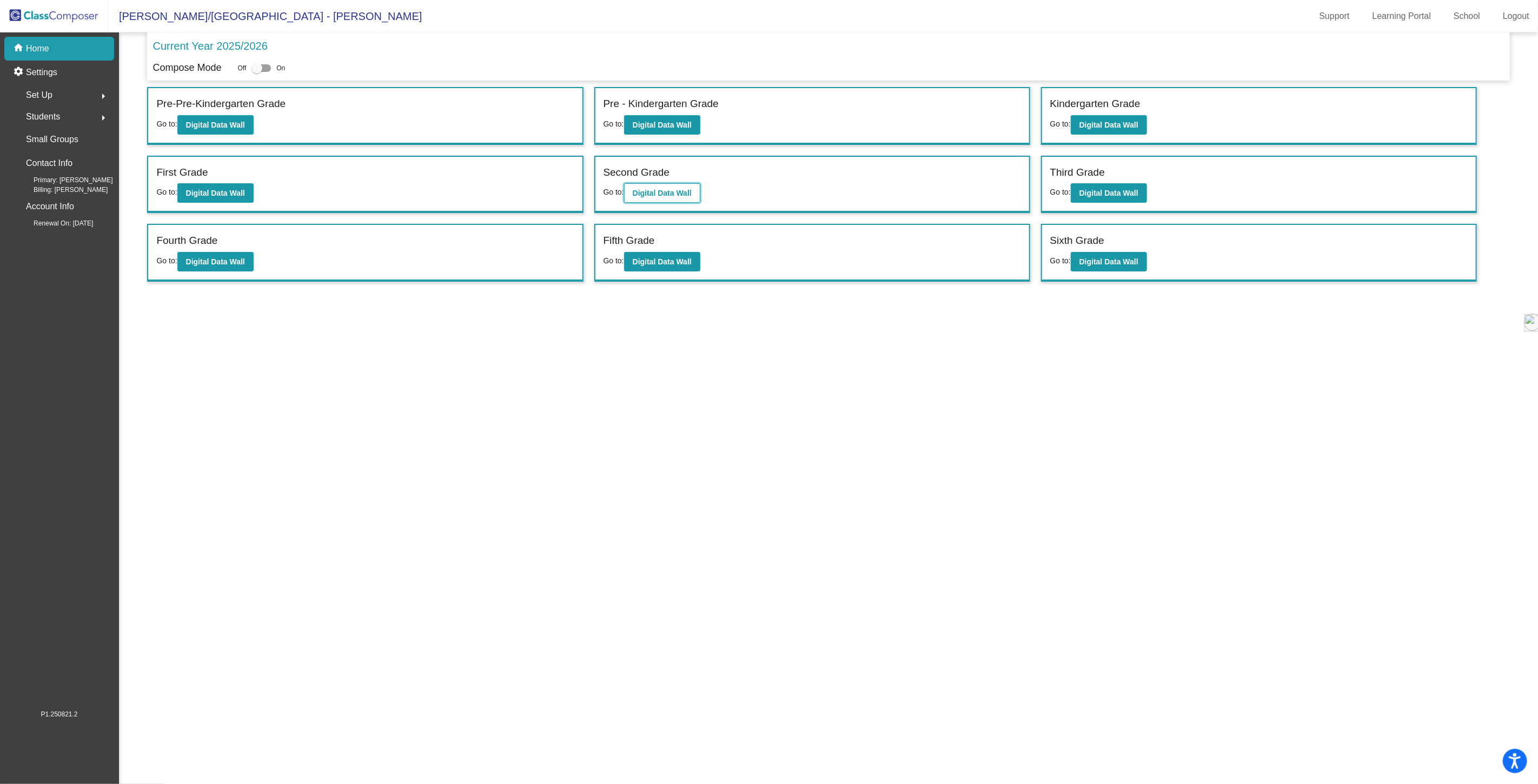
click at [655, 186] on button "Digital Data Wall" at bounding box center [662, 193] width 77 height 19
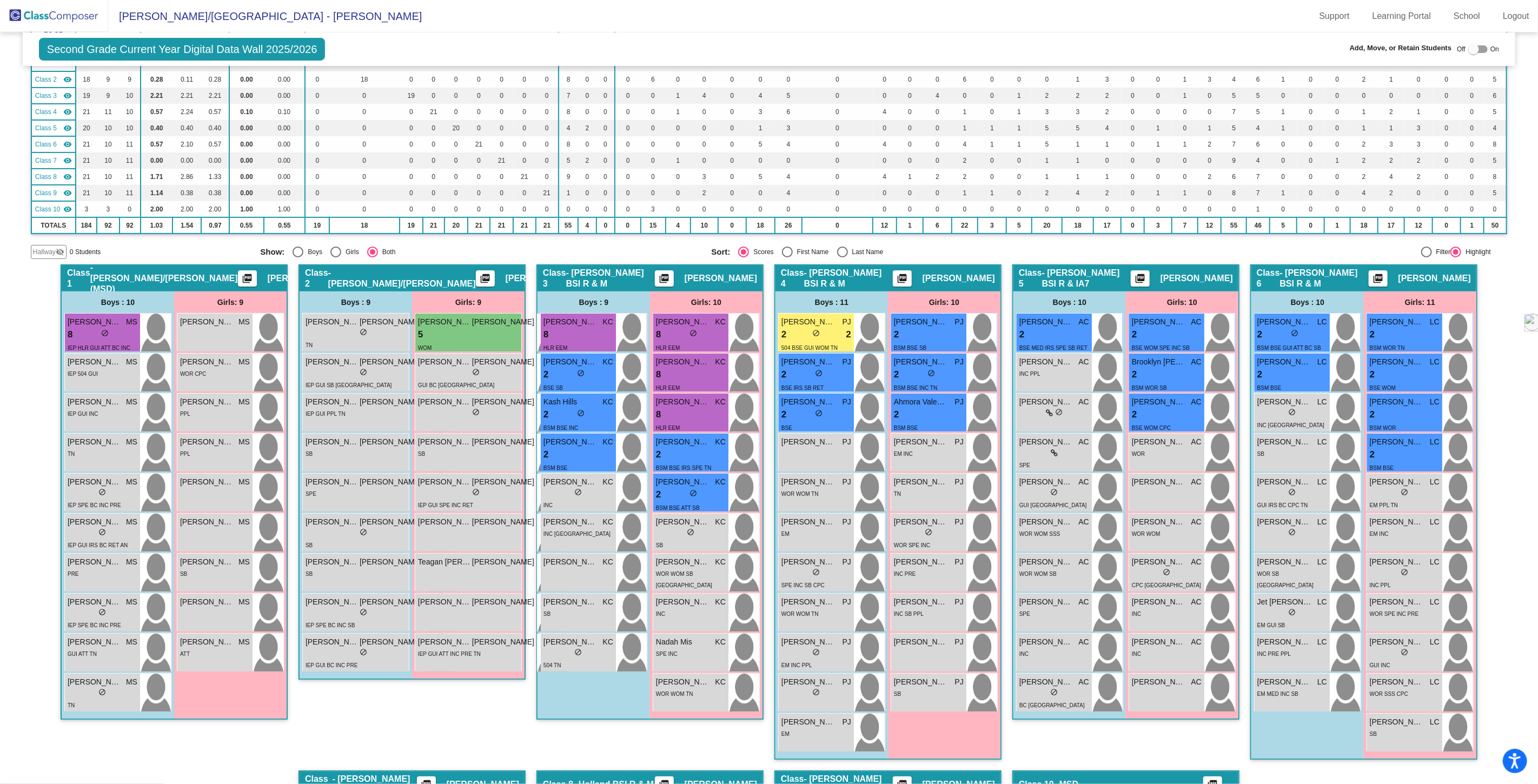
scroll to position [120, 0]
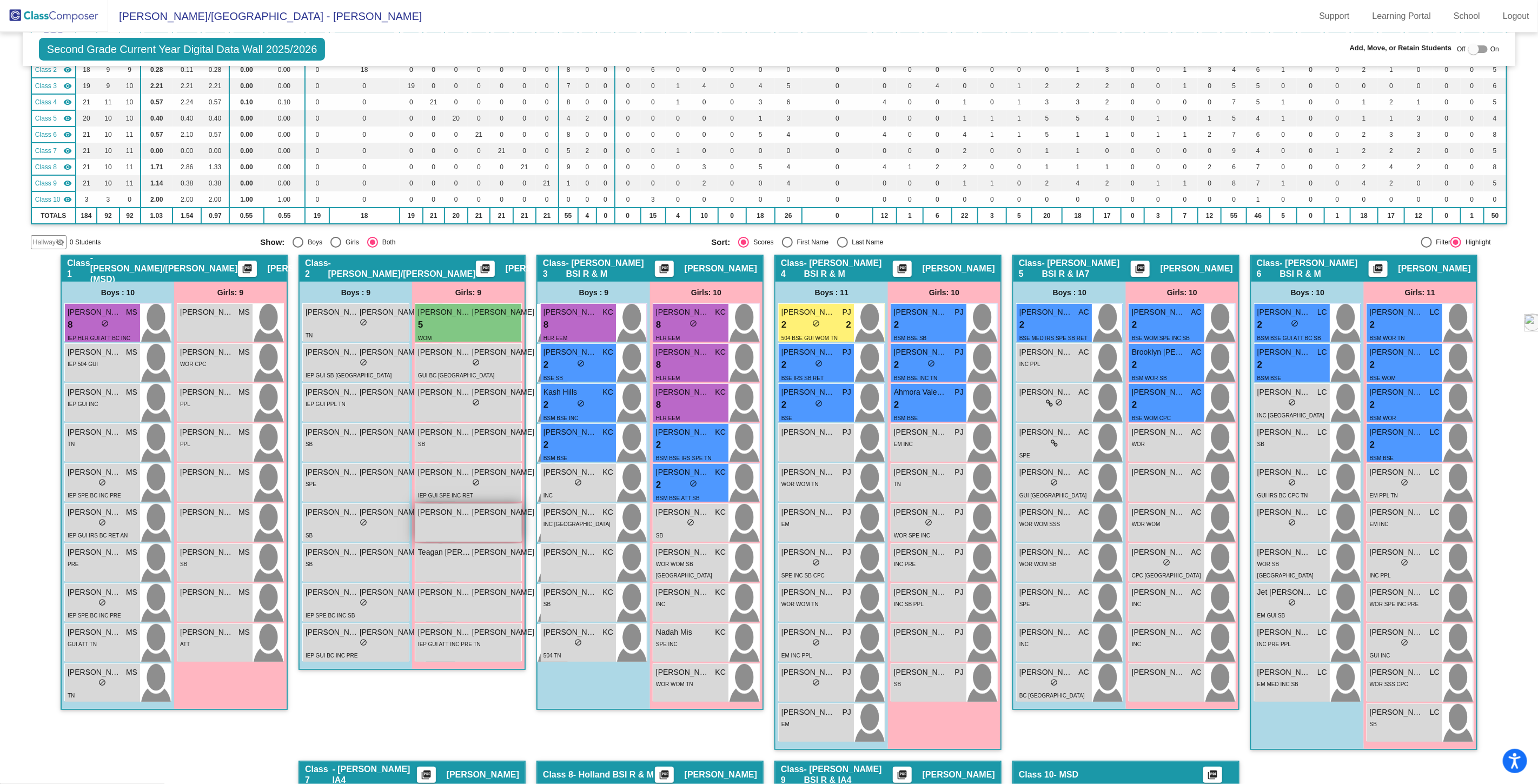
click at [439, 522] on div "[PERSON_NAME] D'Angelontonio [PERSON_NAME] lock do_not_disturb_alt" at bounding box center [476, 522] width 122 height 38
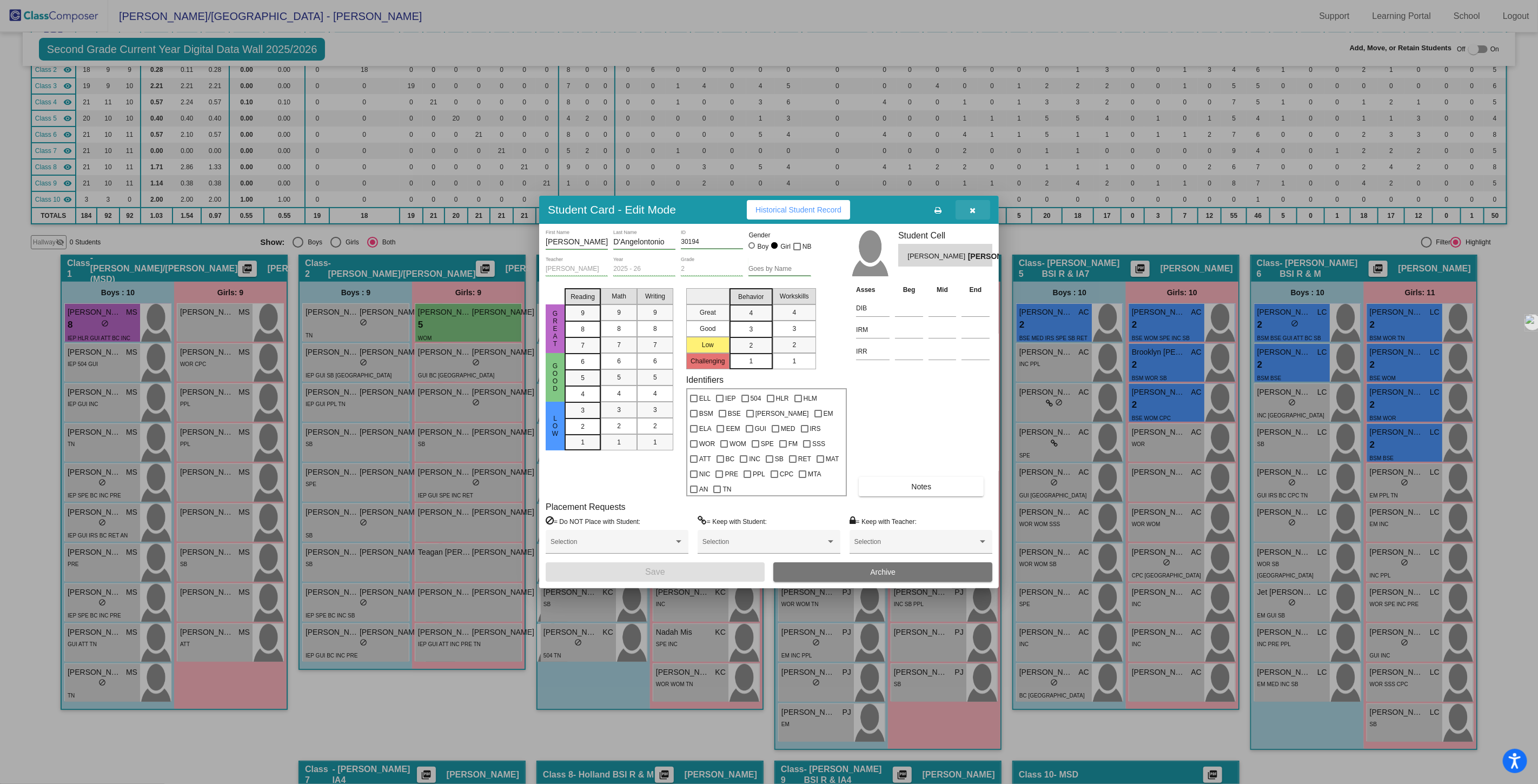
click at [976, 219] on button "button" at bounding box center [972, 210] width 35 height 19
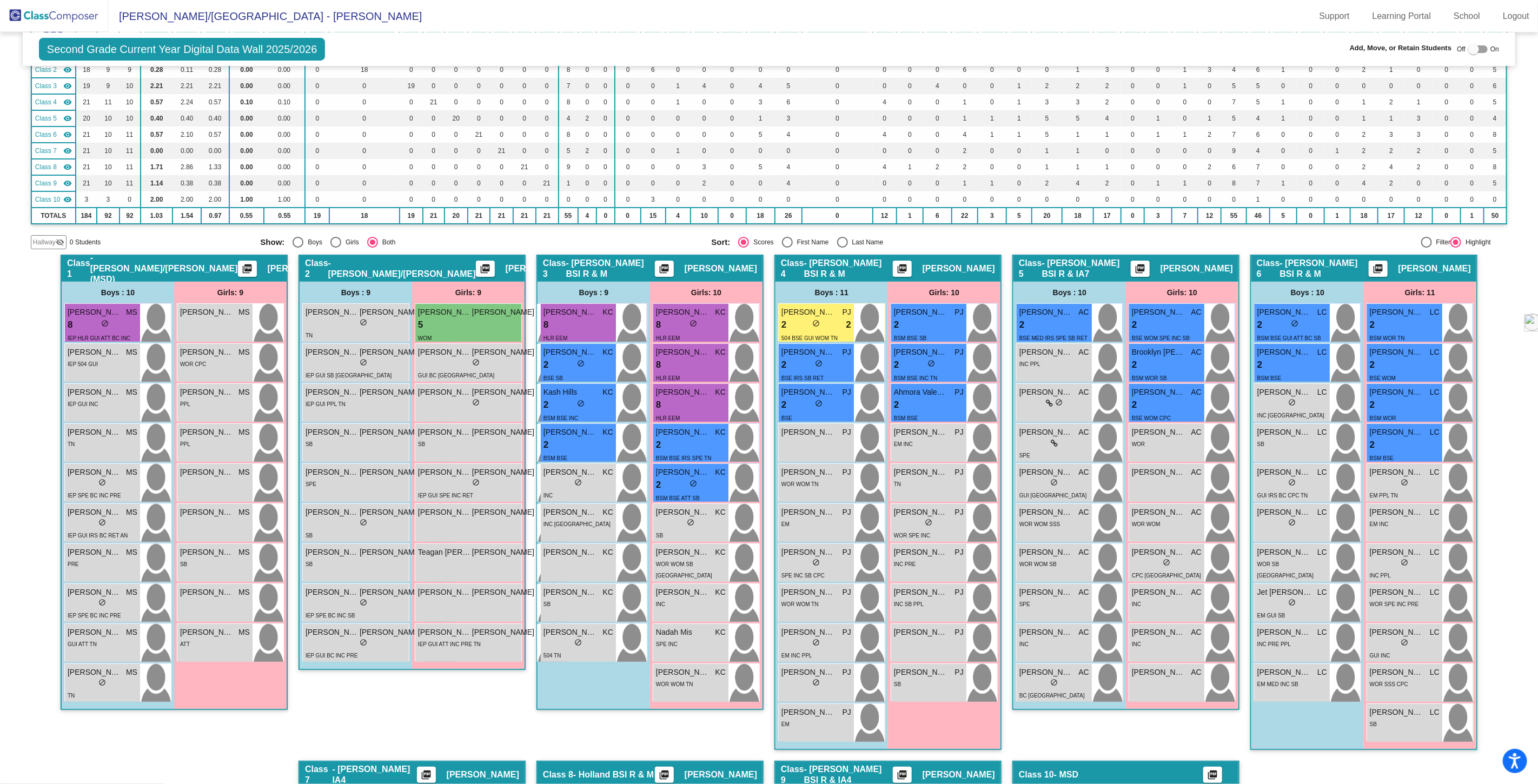
click at [47, 11] on img at bounding box center [54, 16] width 108 height 32
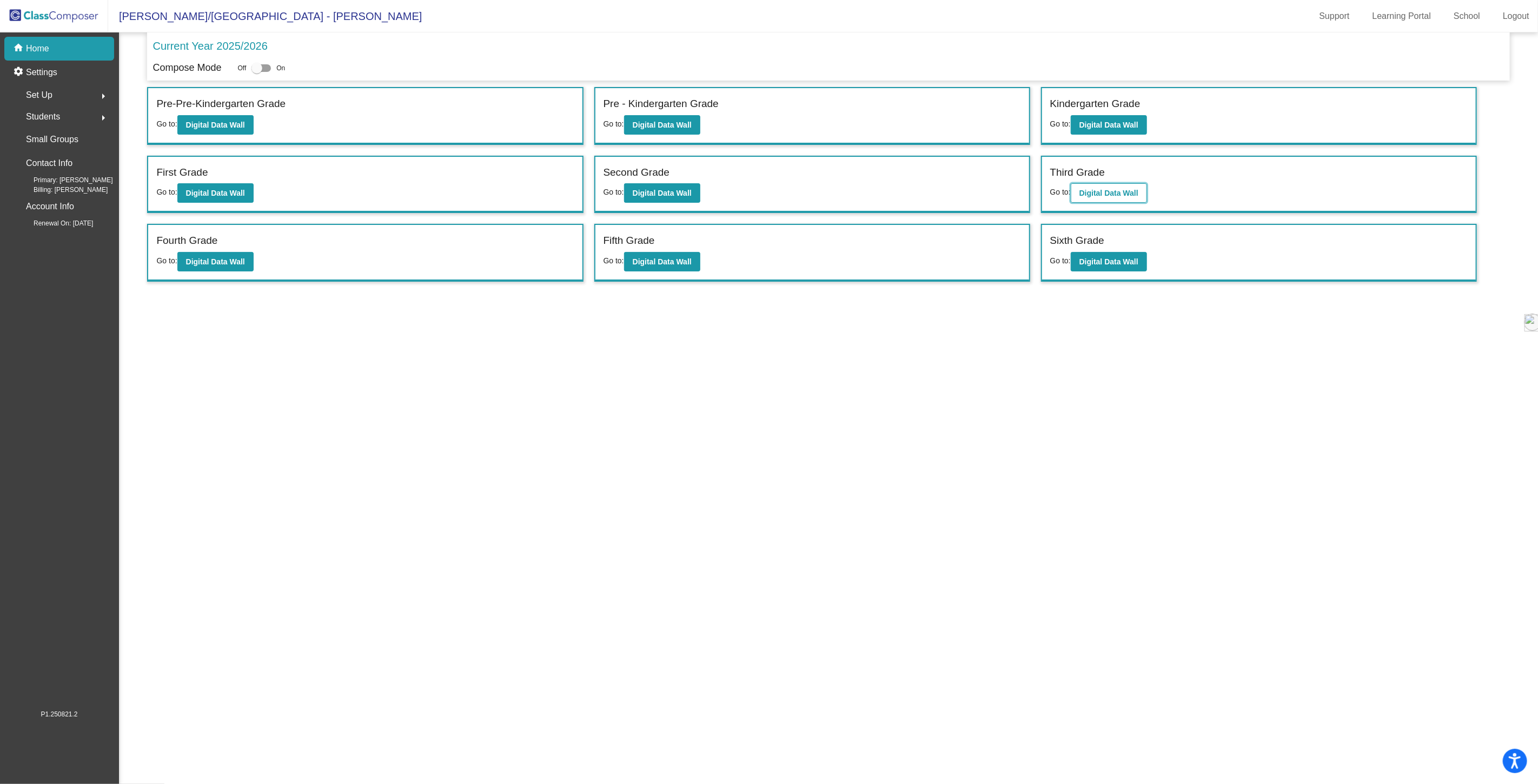
click at [1098, 190] on b "Digital Data Wall" at bounding box center [1108, 193] width 59 height 9
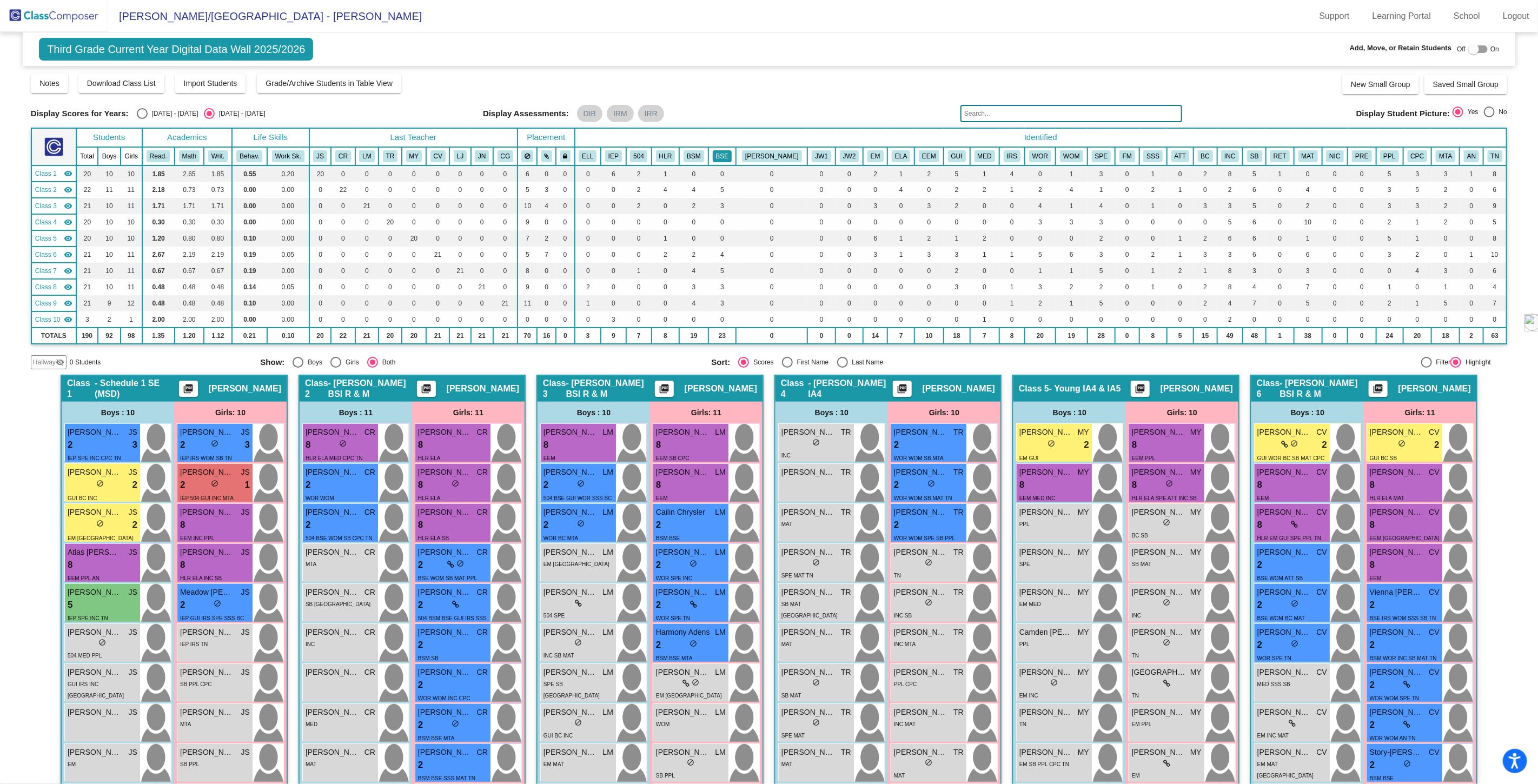
click at [732, 155] on button "BSE" at bounding box center [723, 156] width 19 height 12
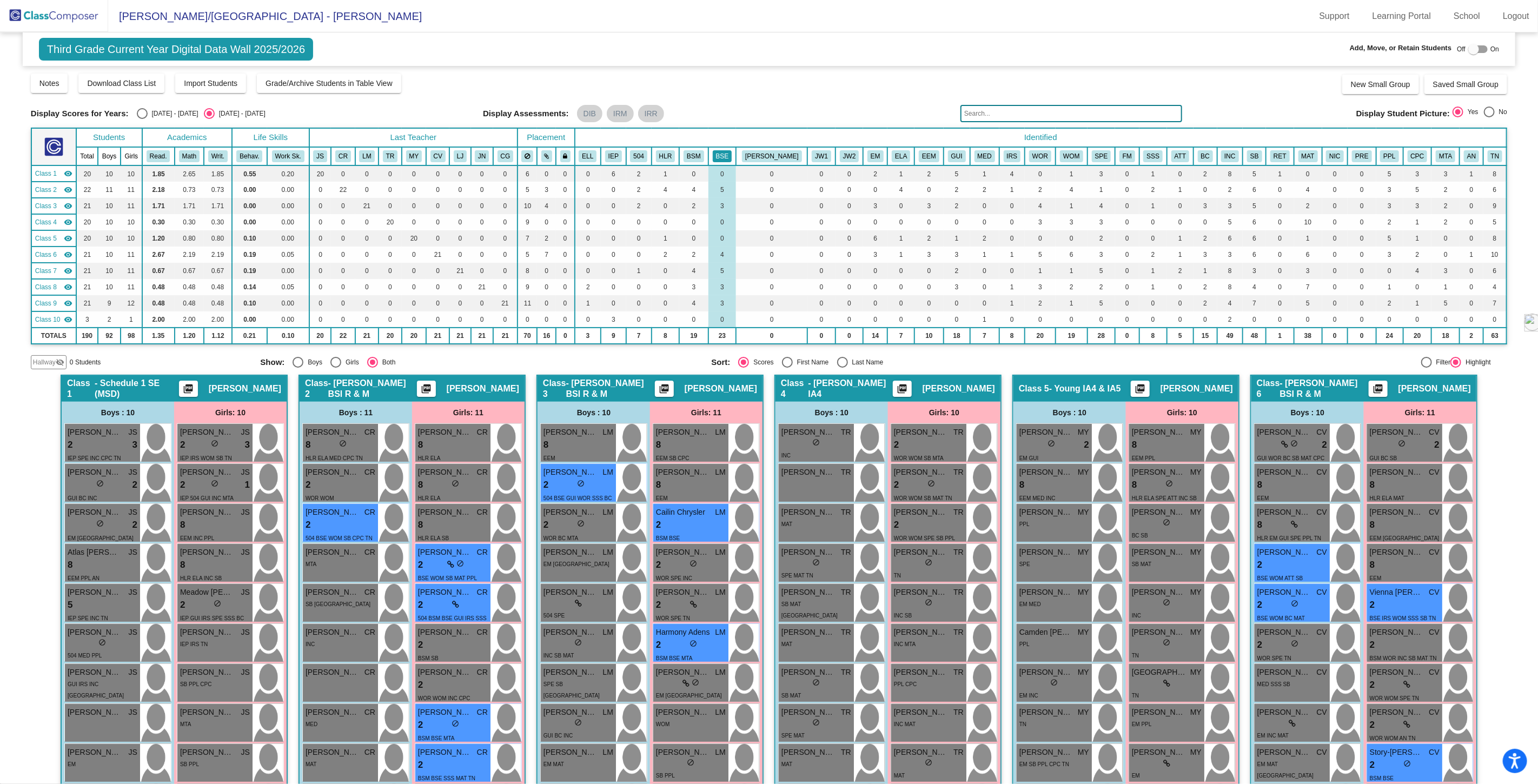
click at [732, 150] on button "BSE" at bounding box center [723, 156] width 19 height 12
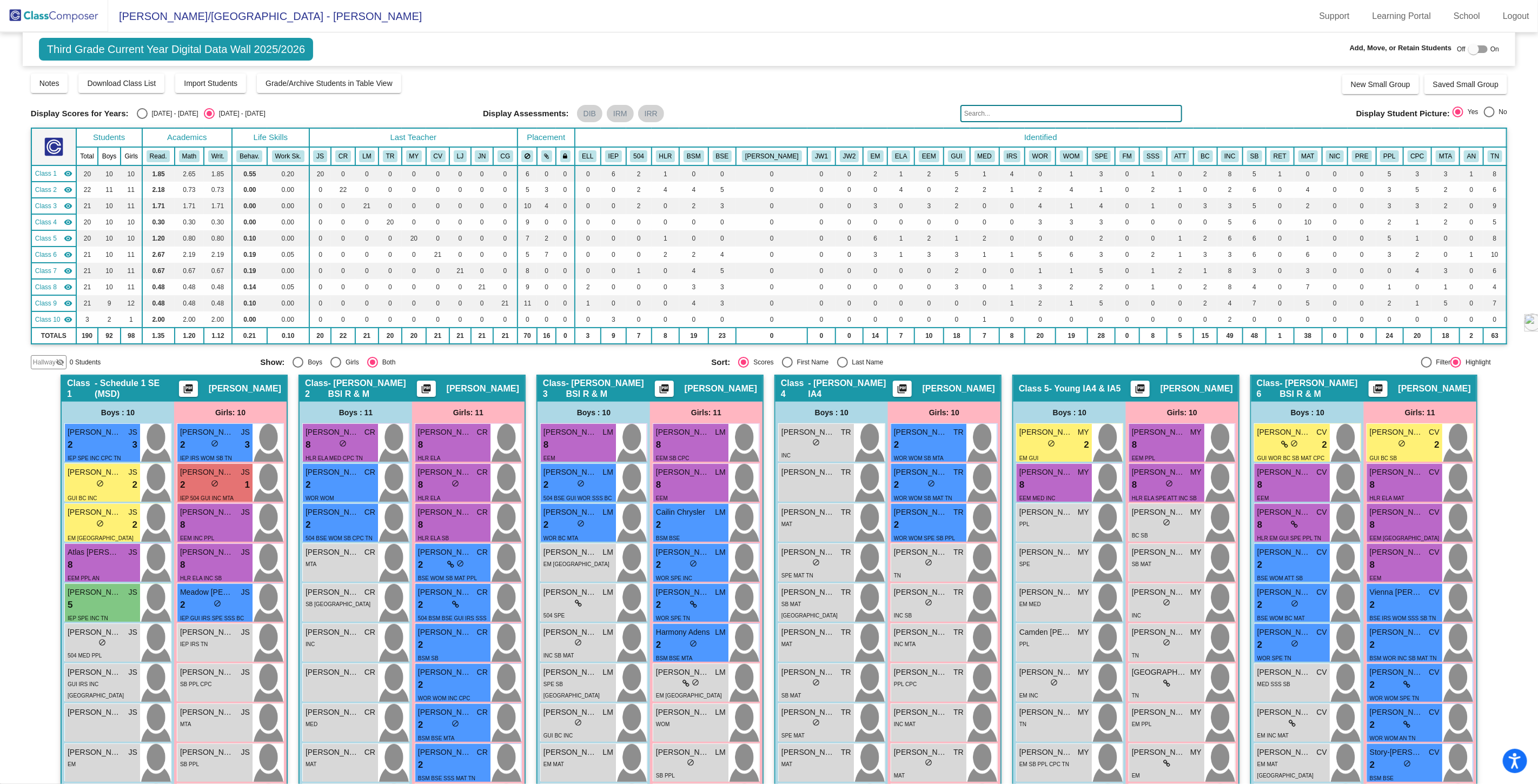
click at [48, 11] on img at bounding box center [54, 16] width 108 height 32
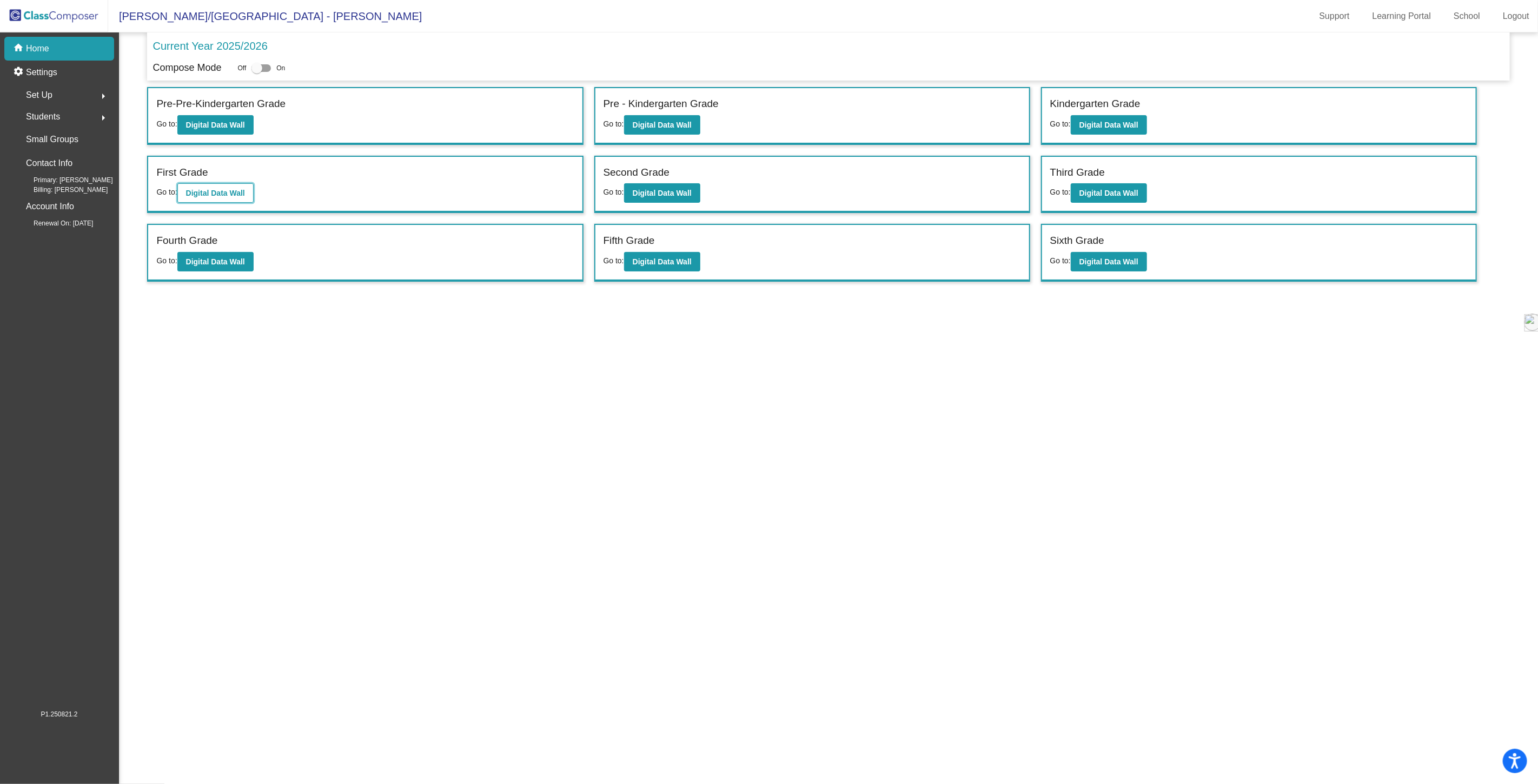
click at [226, 192] on b "Digital Data Wall" at bounding box center [215, 193] width 59 height 9
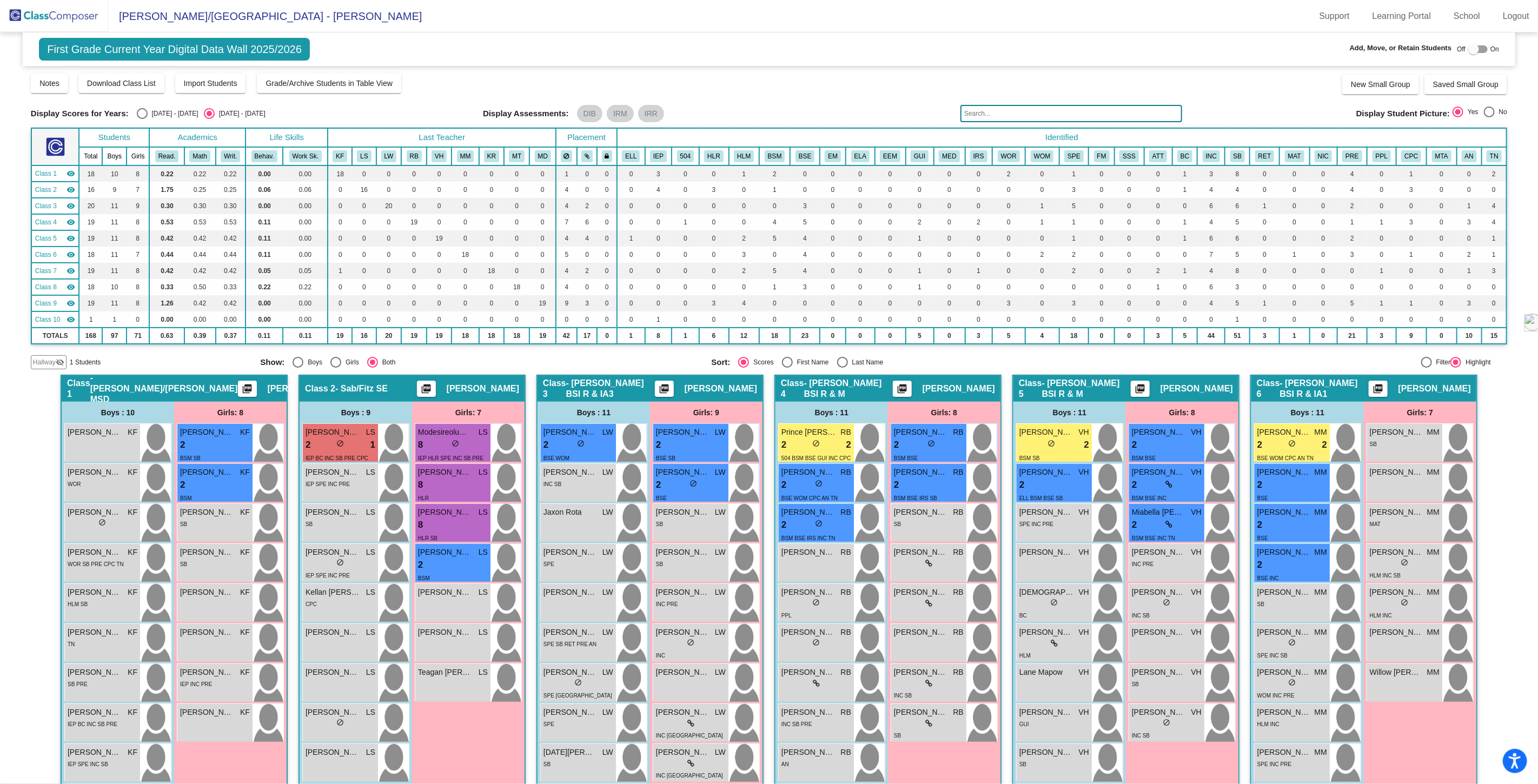
click at [40, 357] on span "Hallway" at bounding box center [44, 362] width 23 height 10
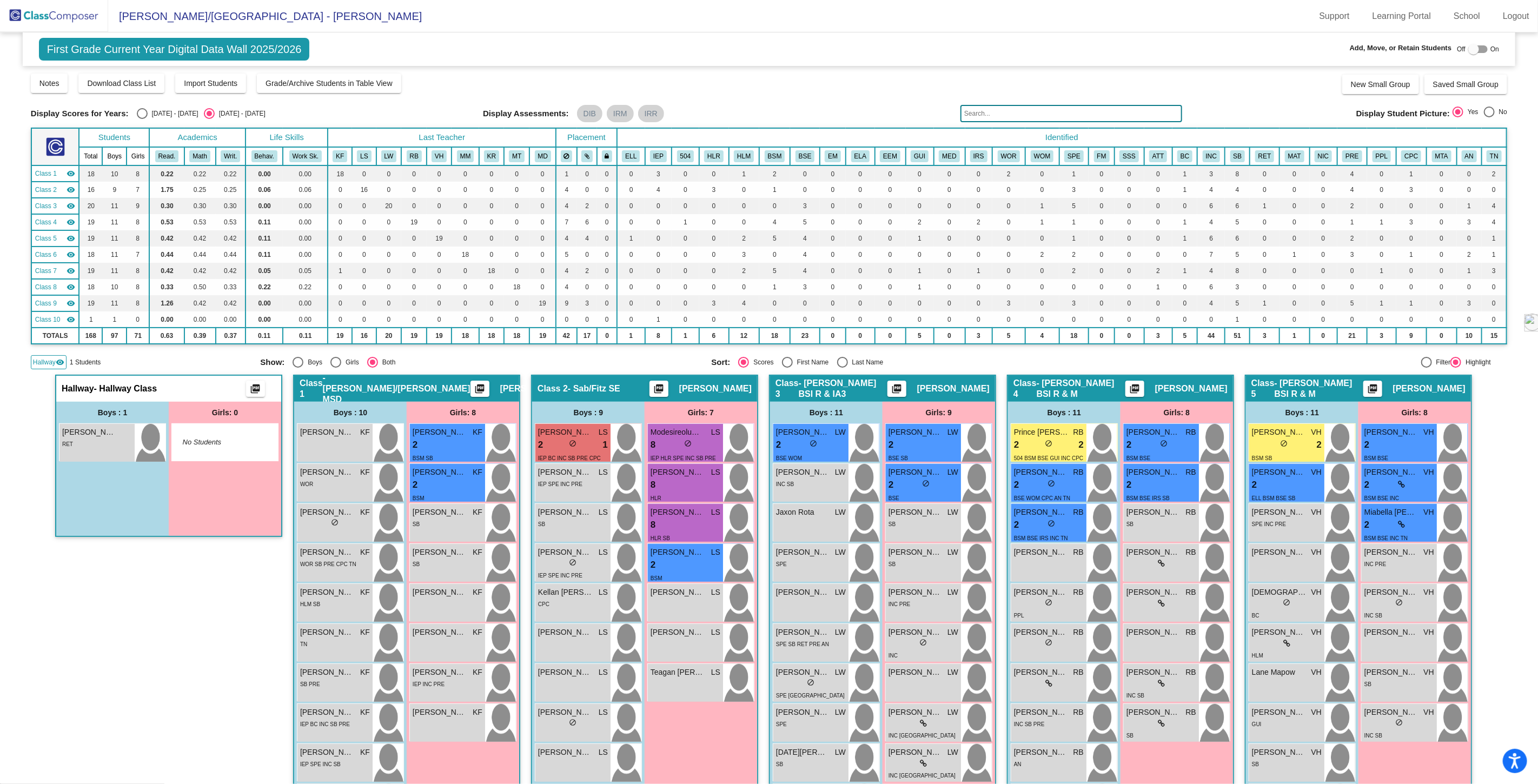
scroll to position [120, 0]
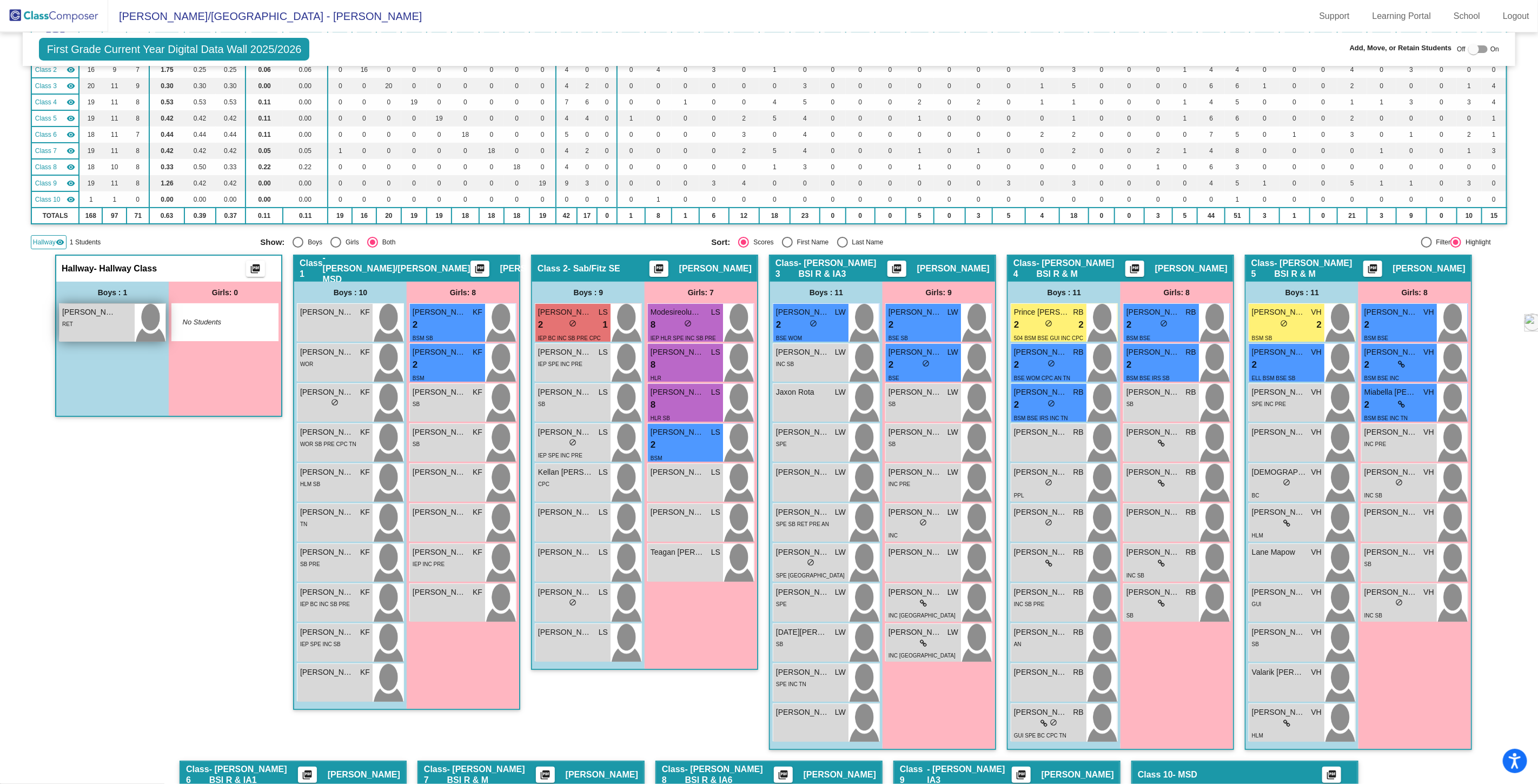
click at [77, 320] on div "RET" at bounding box center [97, 323] width 70 height 11
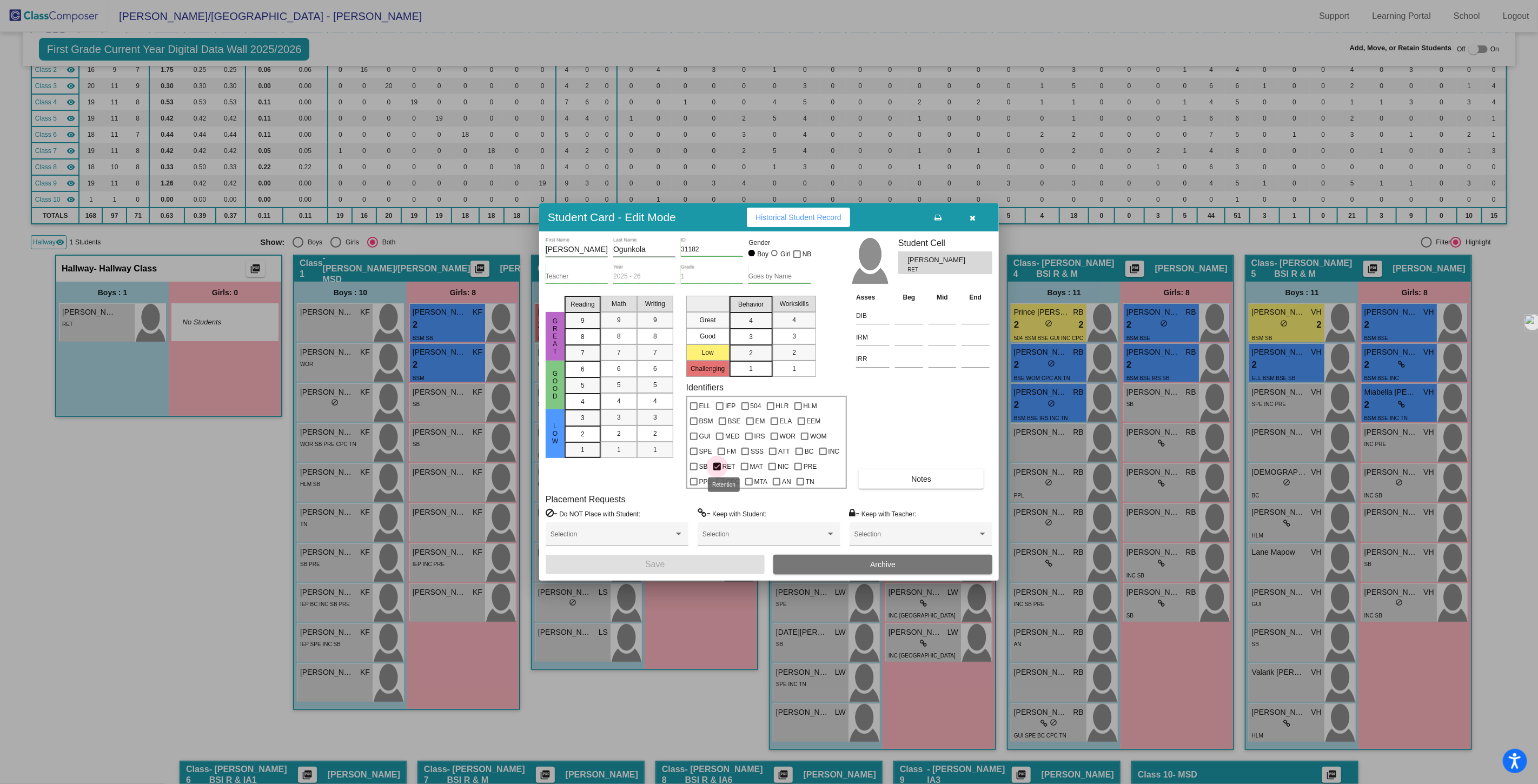
click at [715, 463] on div at bounding box center [717, 467] width 7 height 7
click at [717, 470] on input "RET" at bounding box center [717, 470] width 1 height 1
checkbox input "false"
click at [691, 419] on div at bounding box center [694, 421] width 7 height 7
click at [694, 425] on input "BSM" at bounding box center [694, 425] width 1 height 1
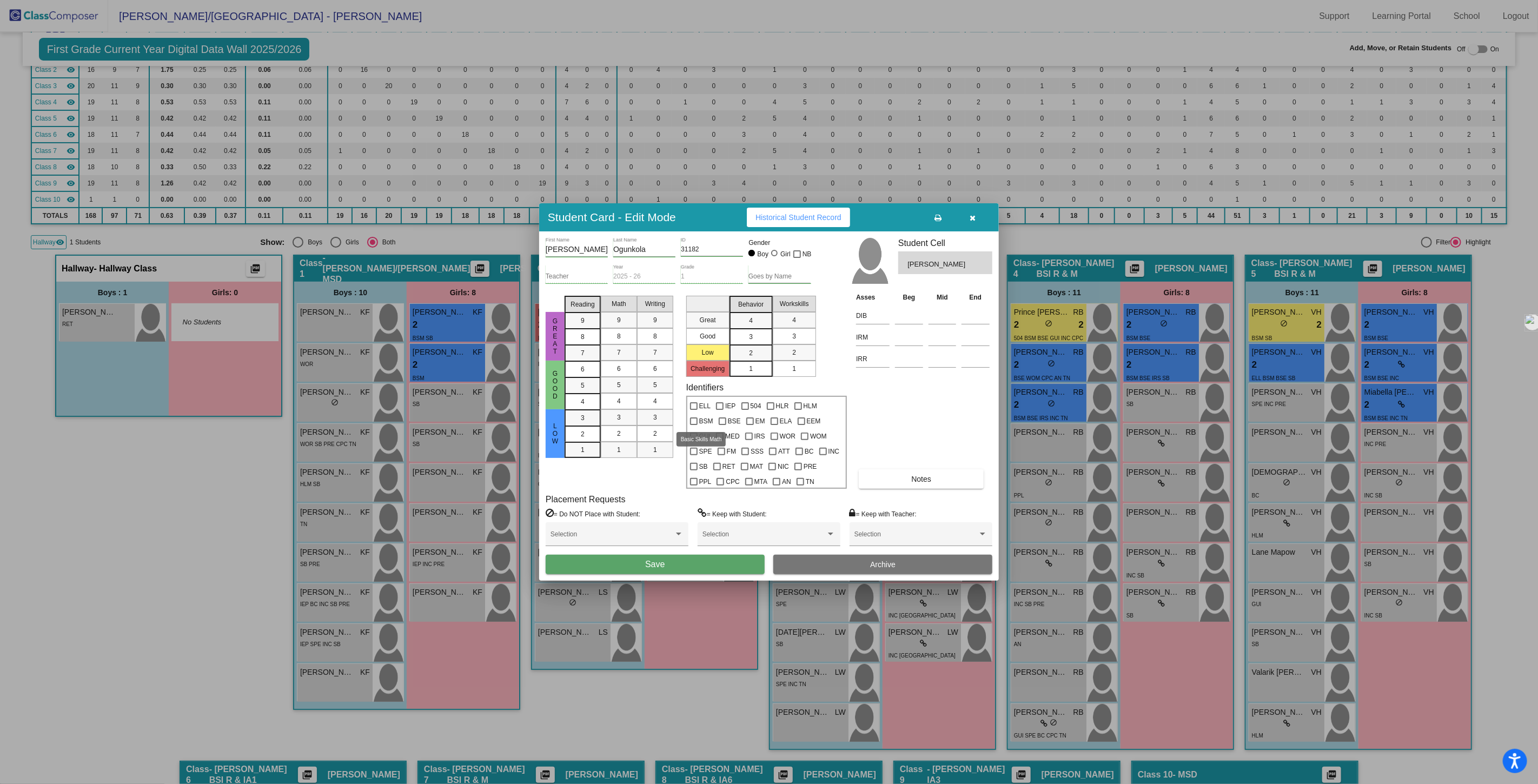
checkbox input "true"
click at [722, 418] on div at bounding box center [723, 421] width 7 height 7
click at [722, 425] on input "BSE" at bounding box center [722, 425] width 1 height 1
checkbox input "true"
click at [658, 563] on span "Save" at bounding box center [655, 564] width 19 height 9
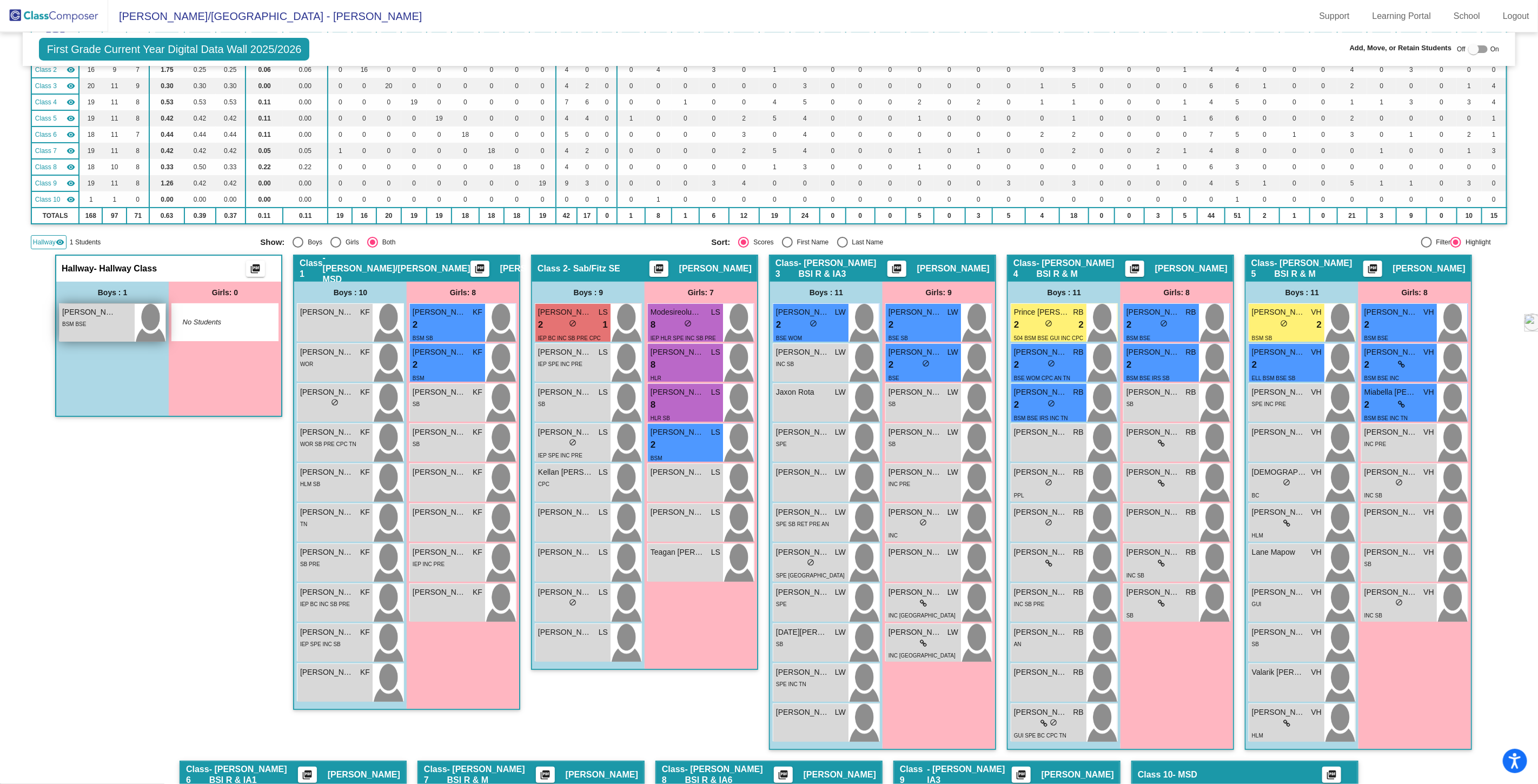
click at [100, 328] on div "[PERSON_NAME] lock do_not_disturb_alt BSM BSE" at bounding box center [97, 323] width 75 height 38
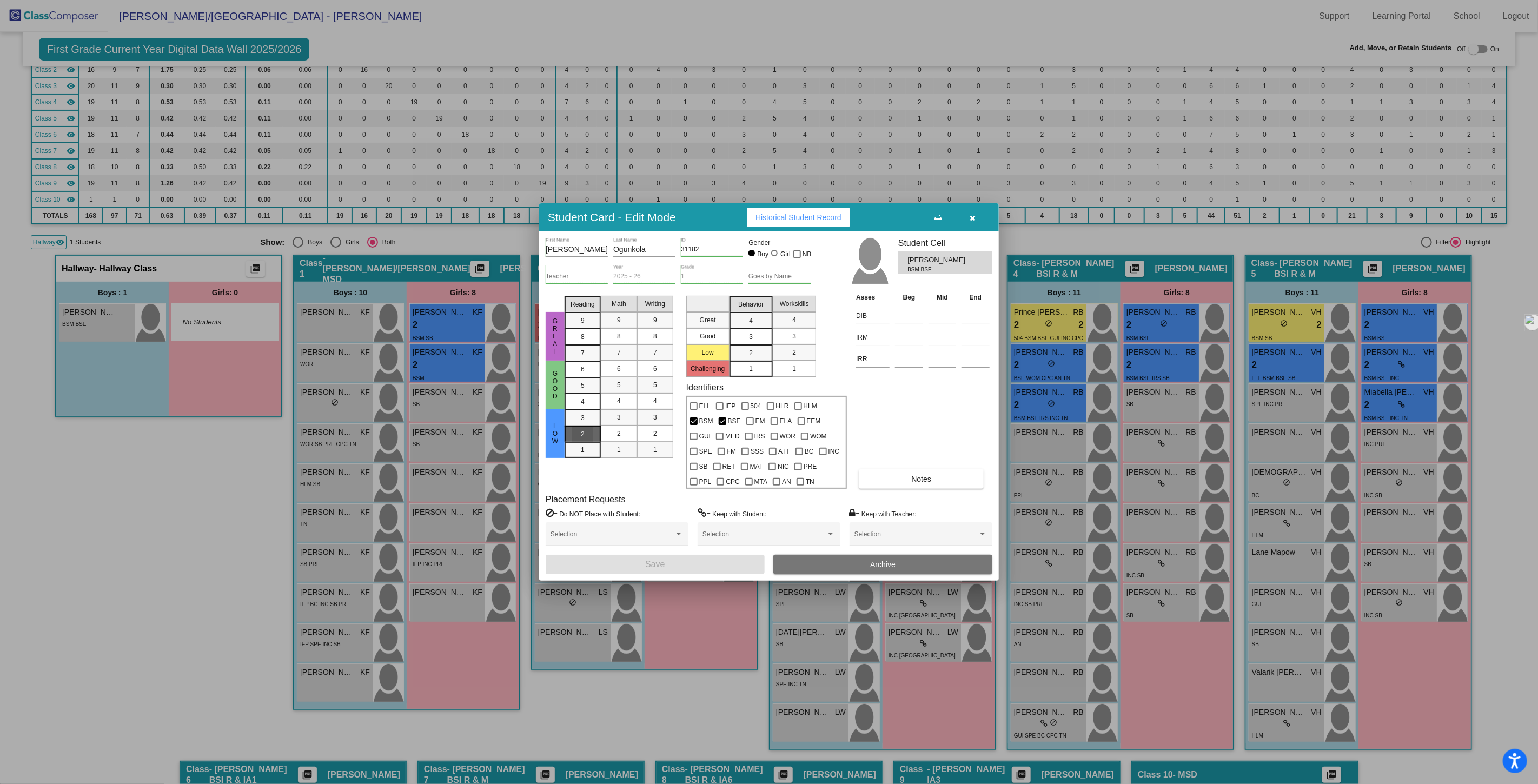
click at [575, 426] on div "2" at bounding box center [583, 418] width 21 height 16
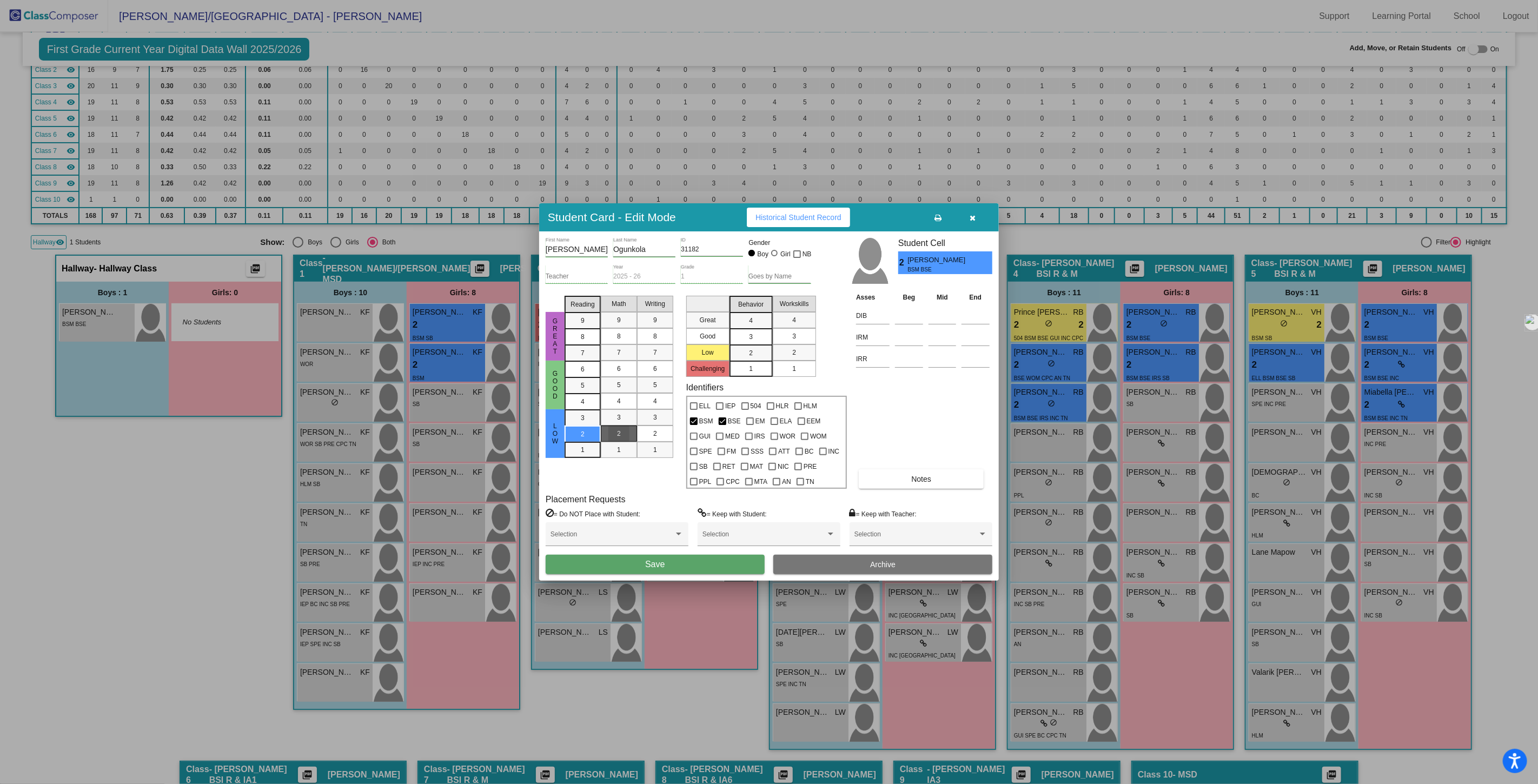
click at [607, 430] on mat-list-option "2" at bounding box center [618, 434] width 36 height 16
click at [645, 437] on div "2" at bounding box center [655, 434] width 21 height 16
click at [658, 560] on span "Save" at bounding box center [655, 564] width 19 height 9
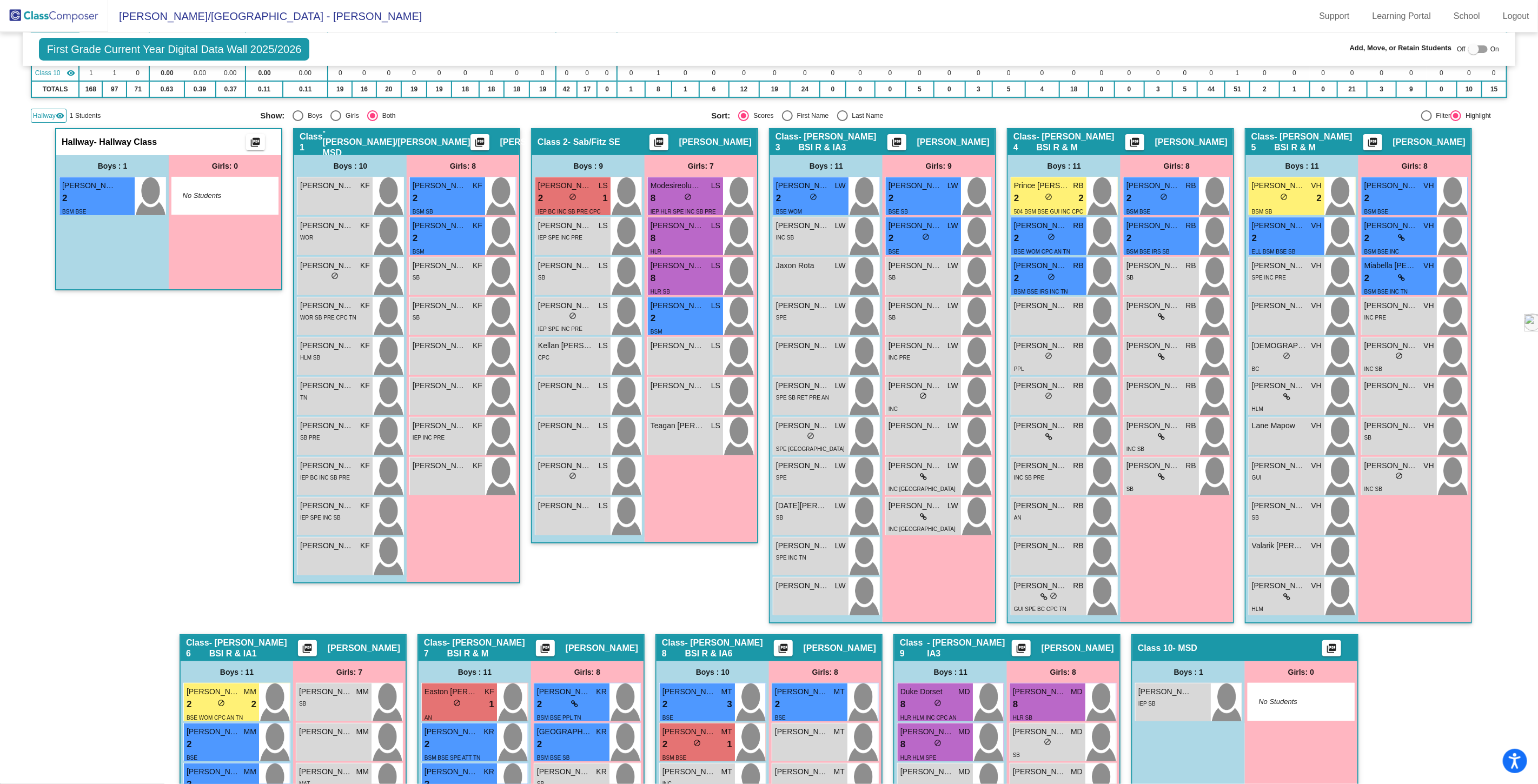
scroll to position [240, 0]
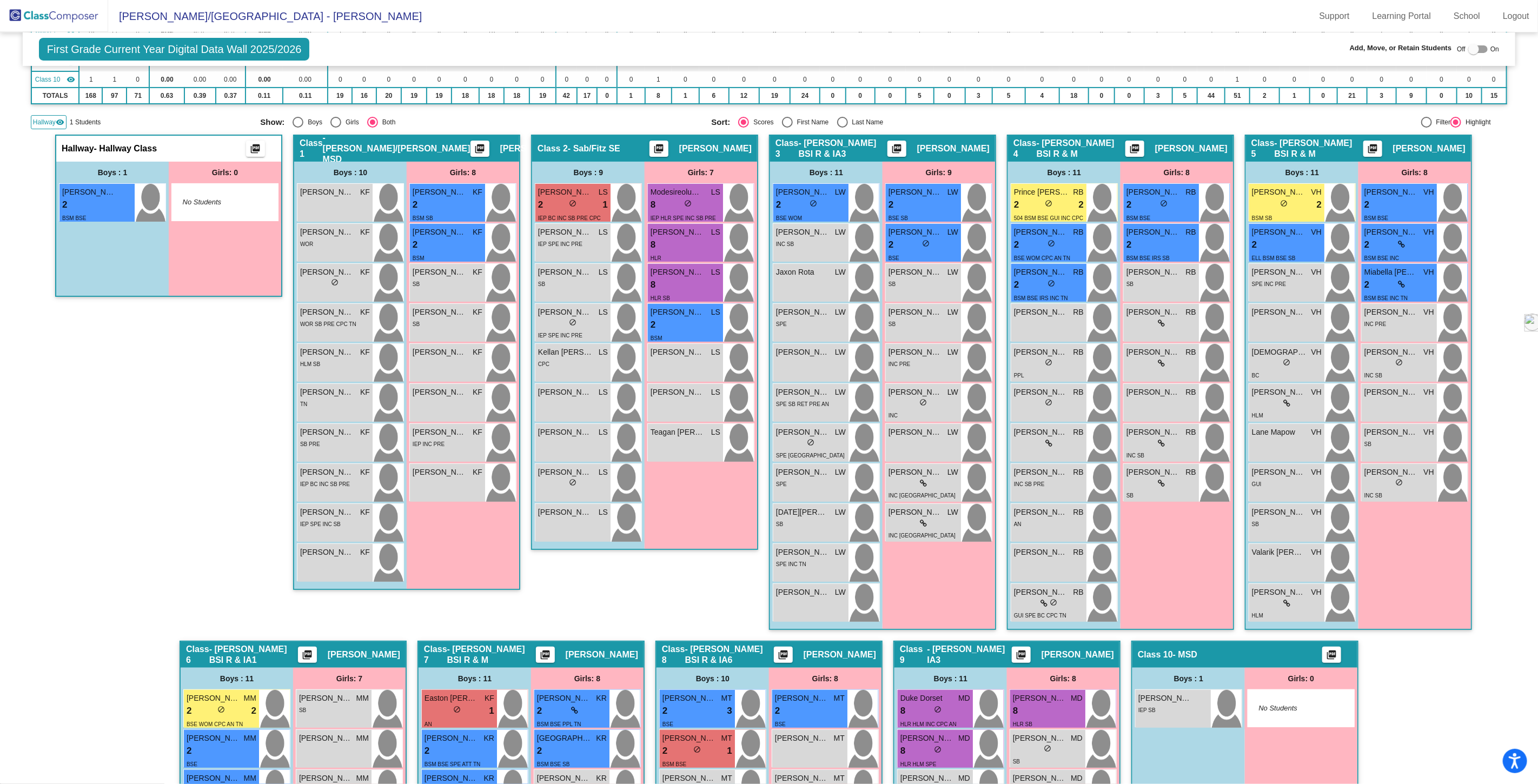
drag, startPoint x: 106, startPoint y: 207, endPoint x: 196, endPoint y: 324, distance: 147.6
click at [203, 326] on div "Hallway - Hallway Class picture_as_pdf Add Student First Name Last Name Student…" at bounding box center [169, 387] width 227 height 506
click at [130, 279] on div "Boys : 1 [PERSON_NAME] 2 lock do_not_disturb_alt BSM BSE" at bounding box center [112, 229] width 112 height 134
click at [1468, 48] on div at bounding box center [1473, 49] width 11 height 11
checkbox input "true"
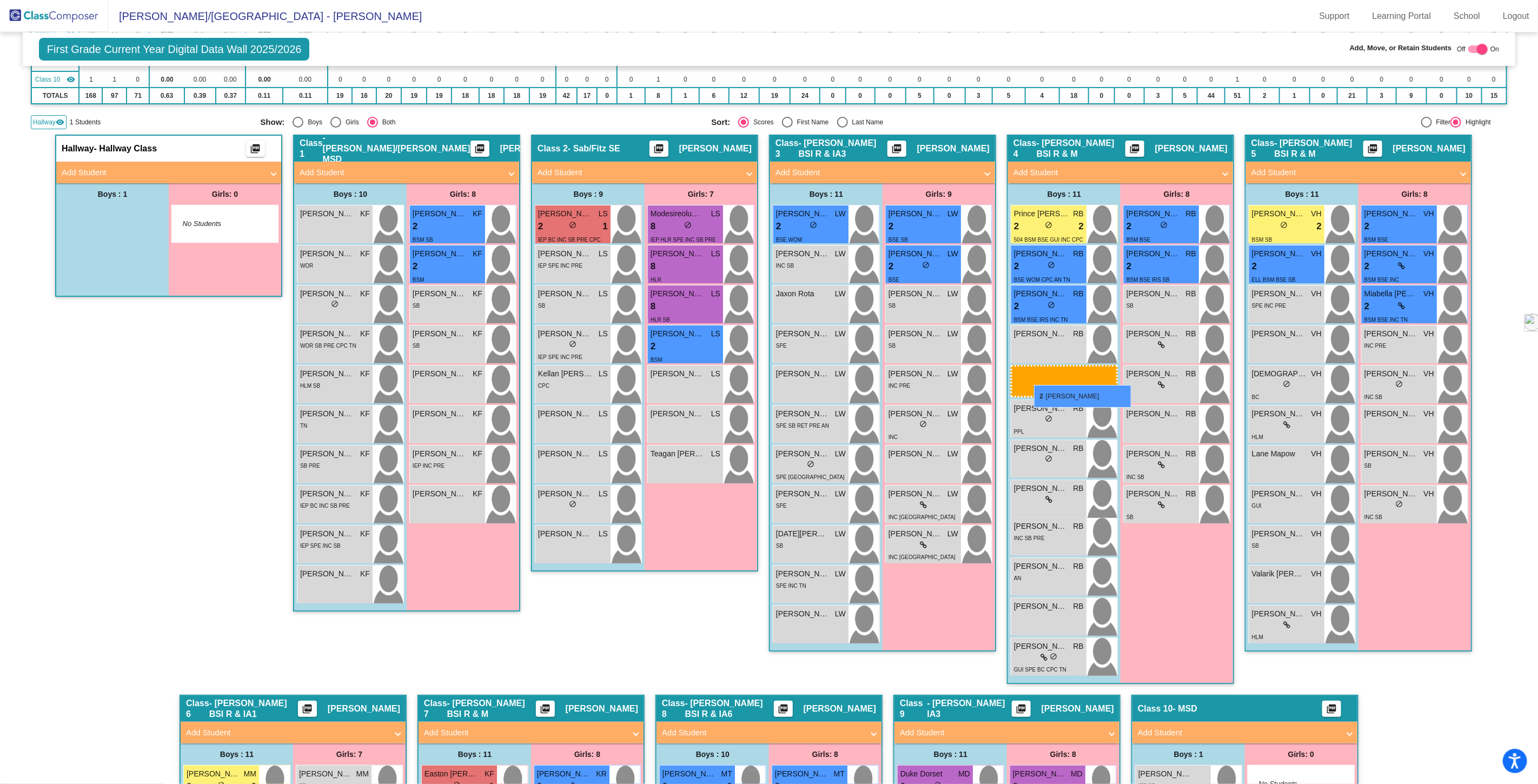
drag, startPoint x: 92, startPoint y: 229, endPoint x: 1034, endPoint y: 385, distance: 954.8
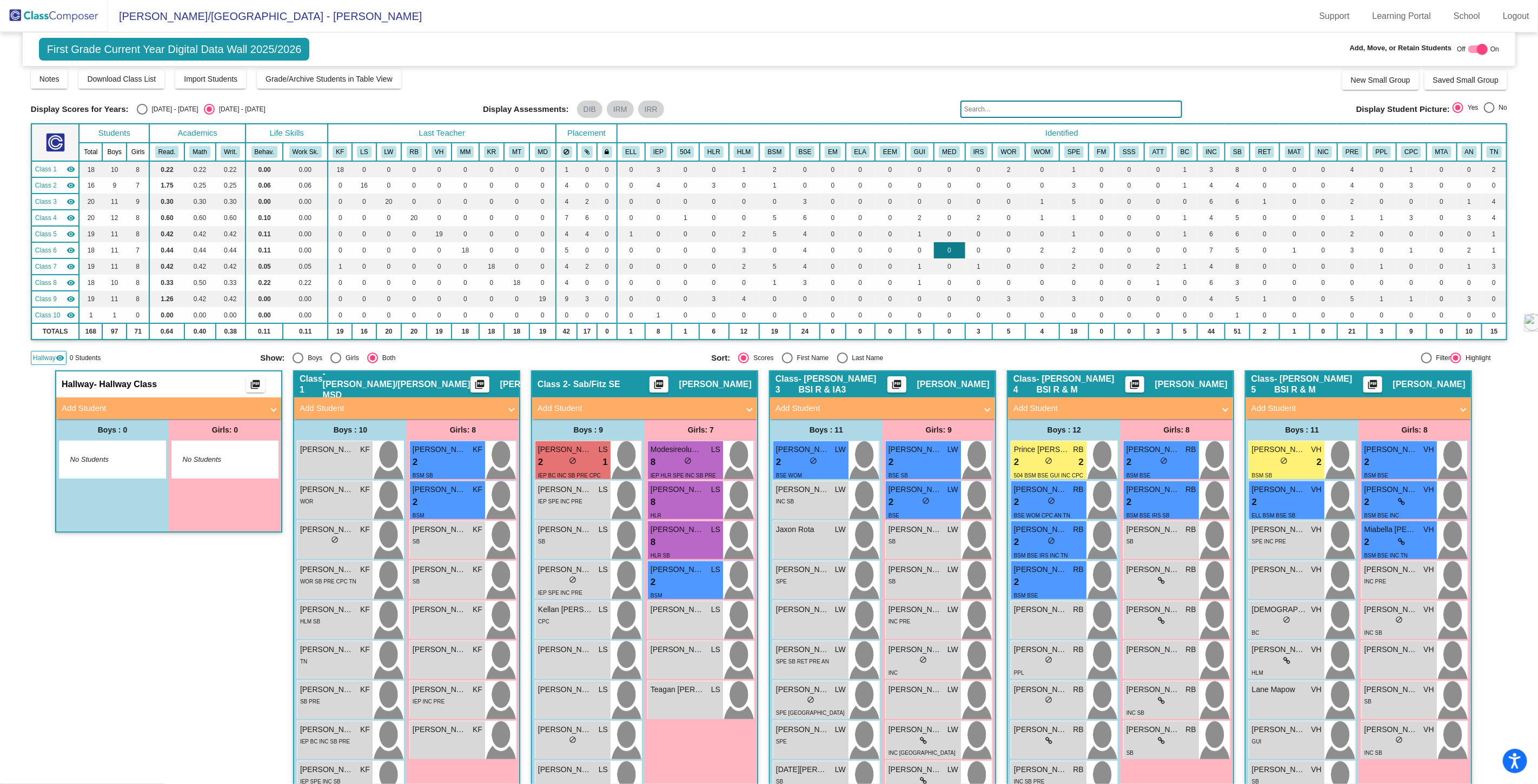
scroll to position [0, 0]
